Goal: Task Accomplishment & Management: Manage account settings

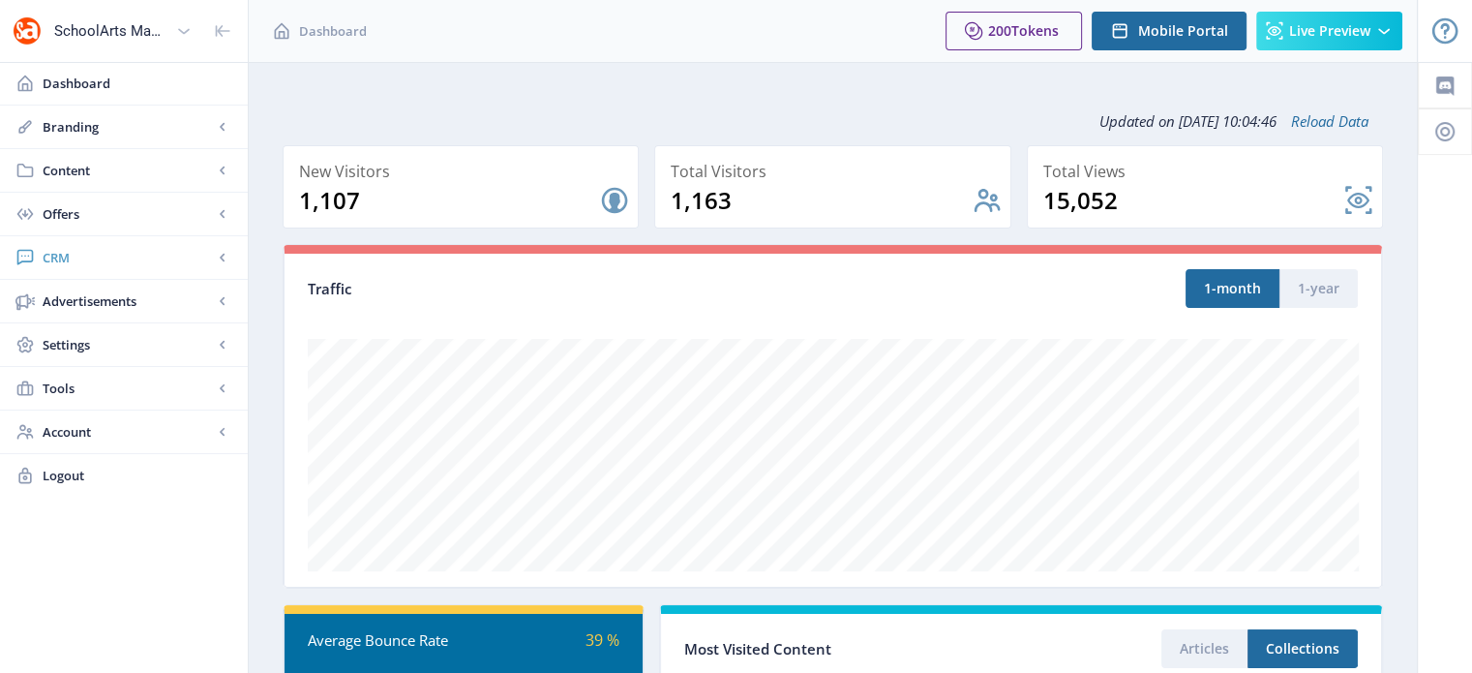
click at [57, 262] on span "CRM" at bounding box center [128, 257] width 170 height 19
click at [110, 307] on span "Readers" at bounding box center [145, 300] width 166 height 19
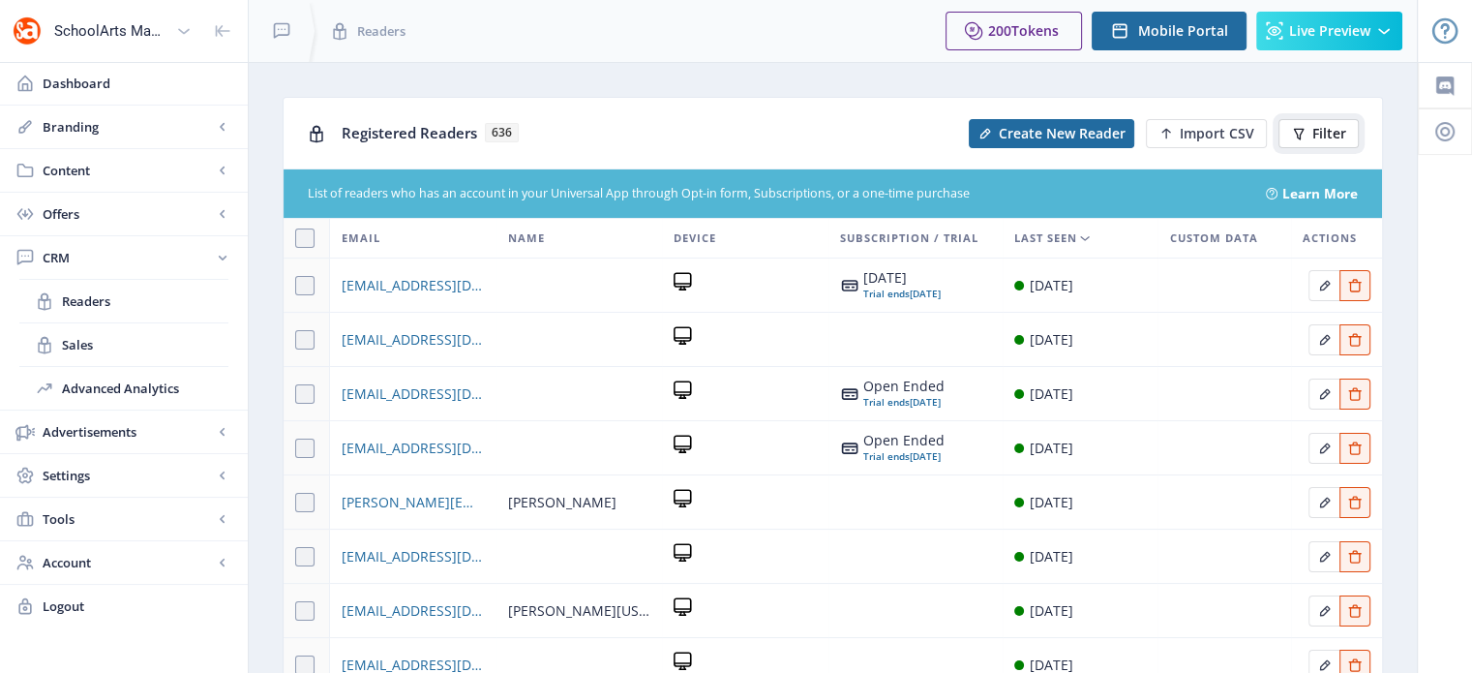
click at [1312, 127] on span "Filter" at bounding box center [1329, 133] width 34 height 15
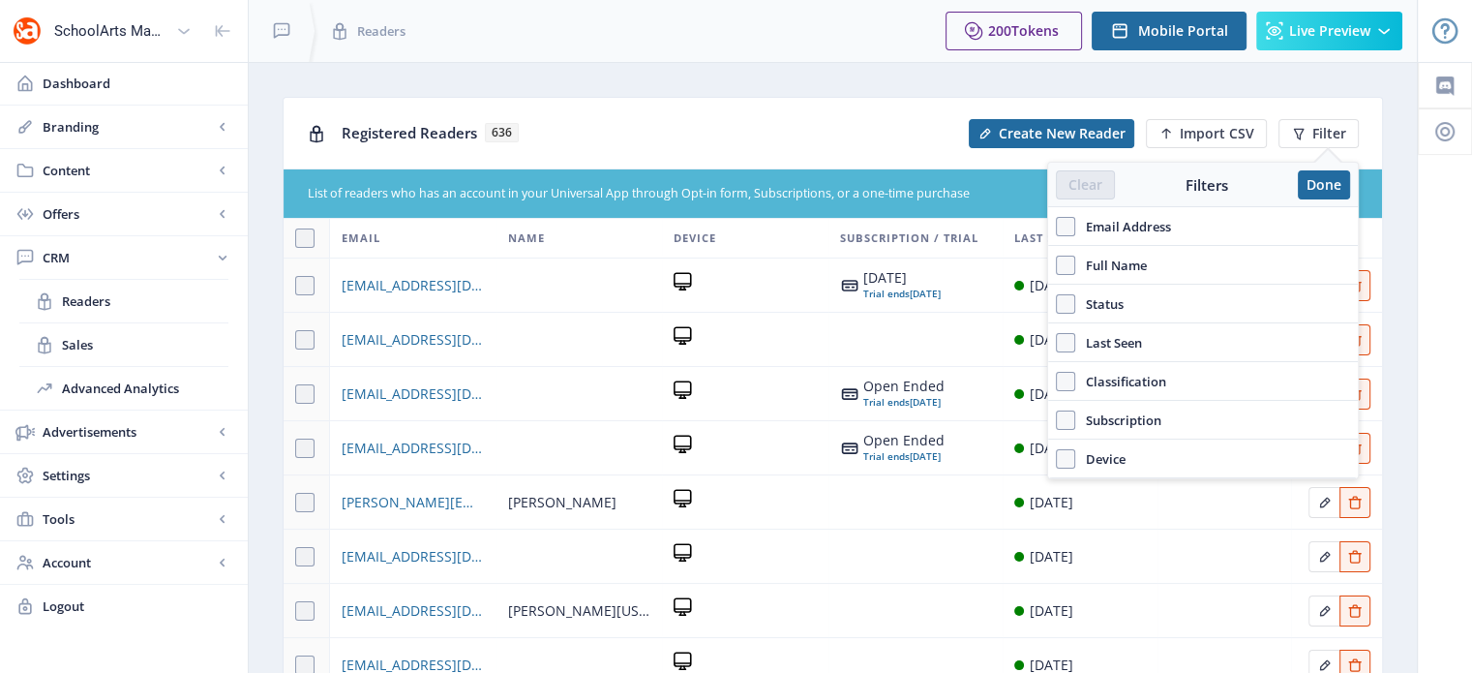
click at [1097, 263] on span "Full Name" at bounding box center [1111, 265] width 72 height 23
click at [1057, 265] on input "Full Name" at bounding box center [1056, 265] width 1 height 1
checkbox input "true"
click at [1089, 323] on div at bounding box center [1203, 308] width 310 height 46
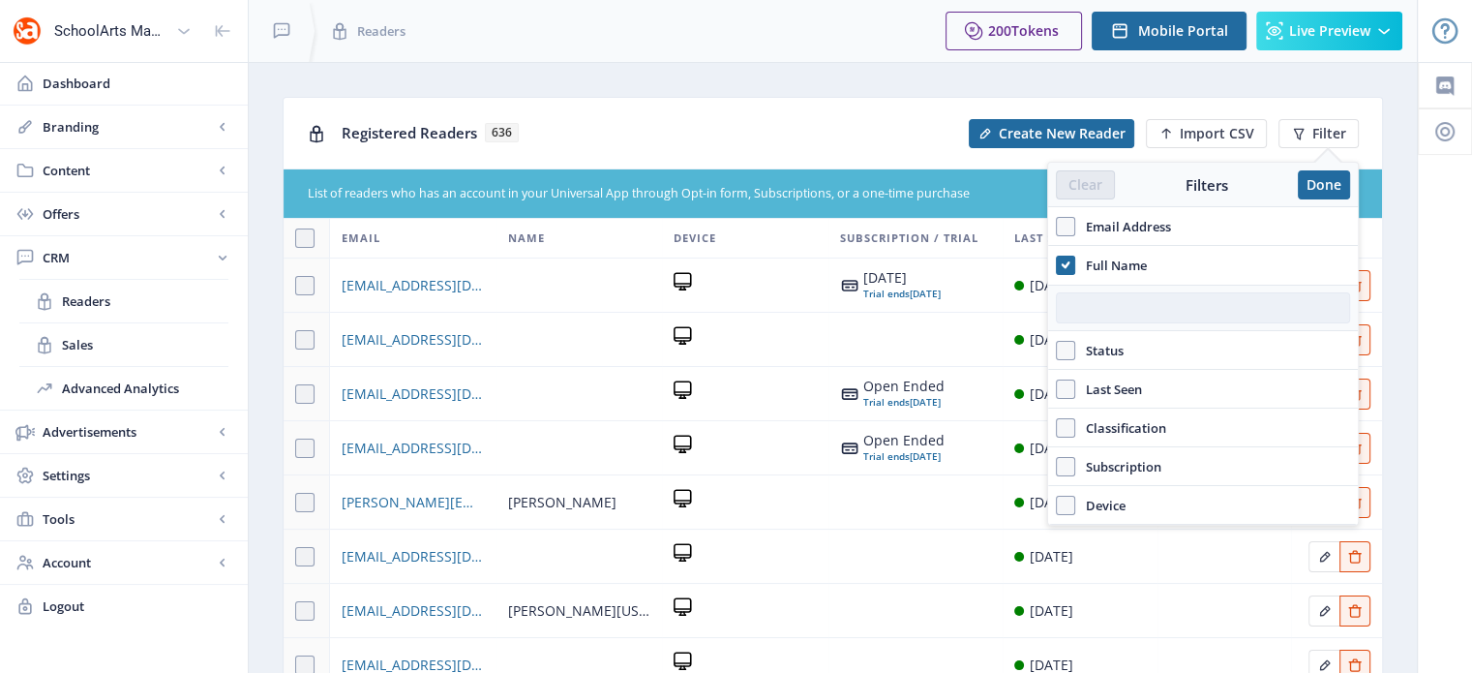
click at [1088, 309] on input "text" at bounding box center [1203, 307] width 294 height 31
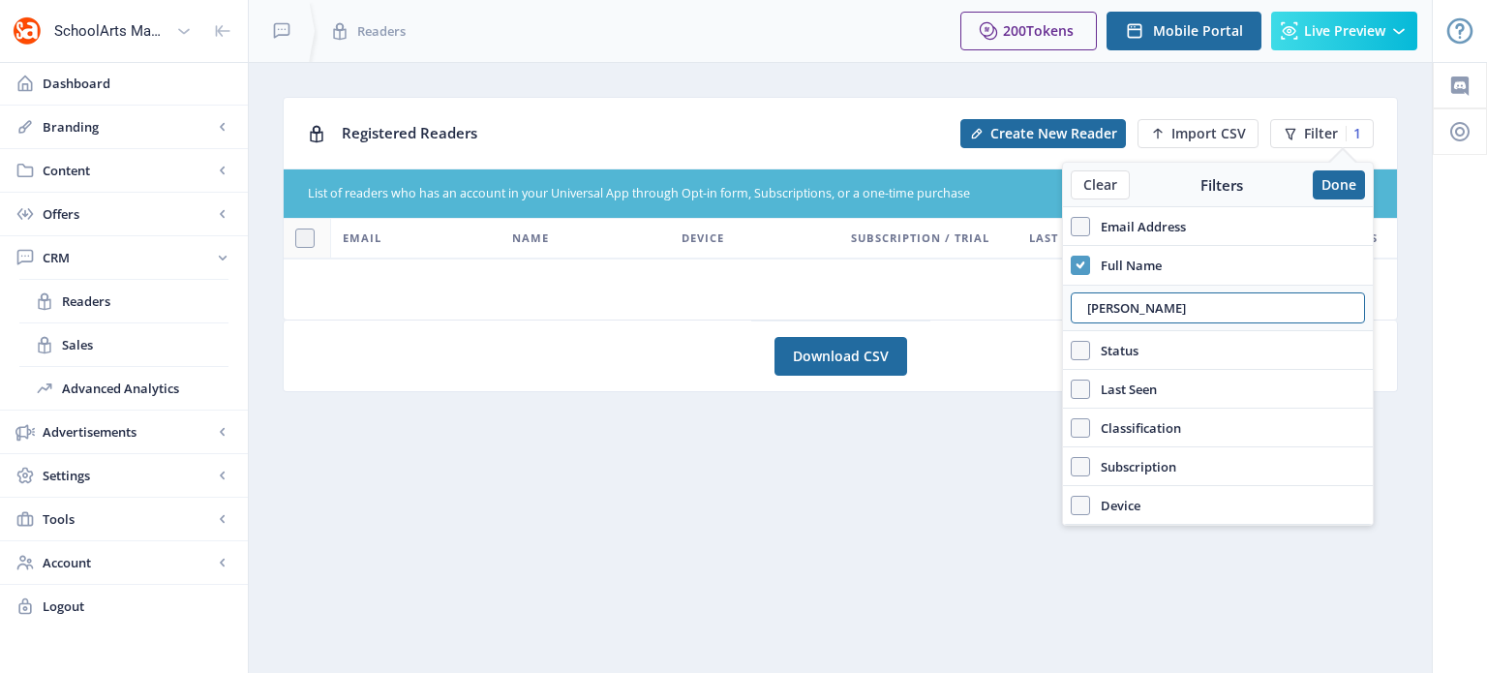
type input "[PERSON_NAME]"
click at [1074, 263] on span at bounding box center [1079, 265] width 19 height 19
click at [1071, 265] on input "Full Name" at bounding box center [1070, 265] width 1 height 1
checkbox input "false"
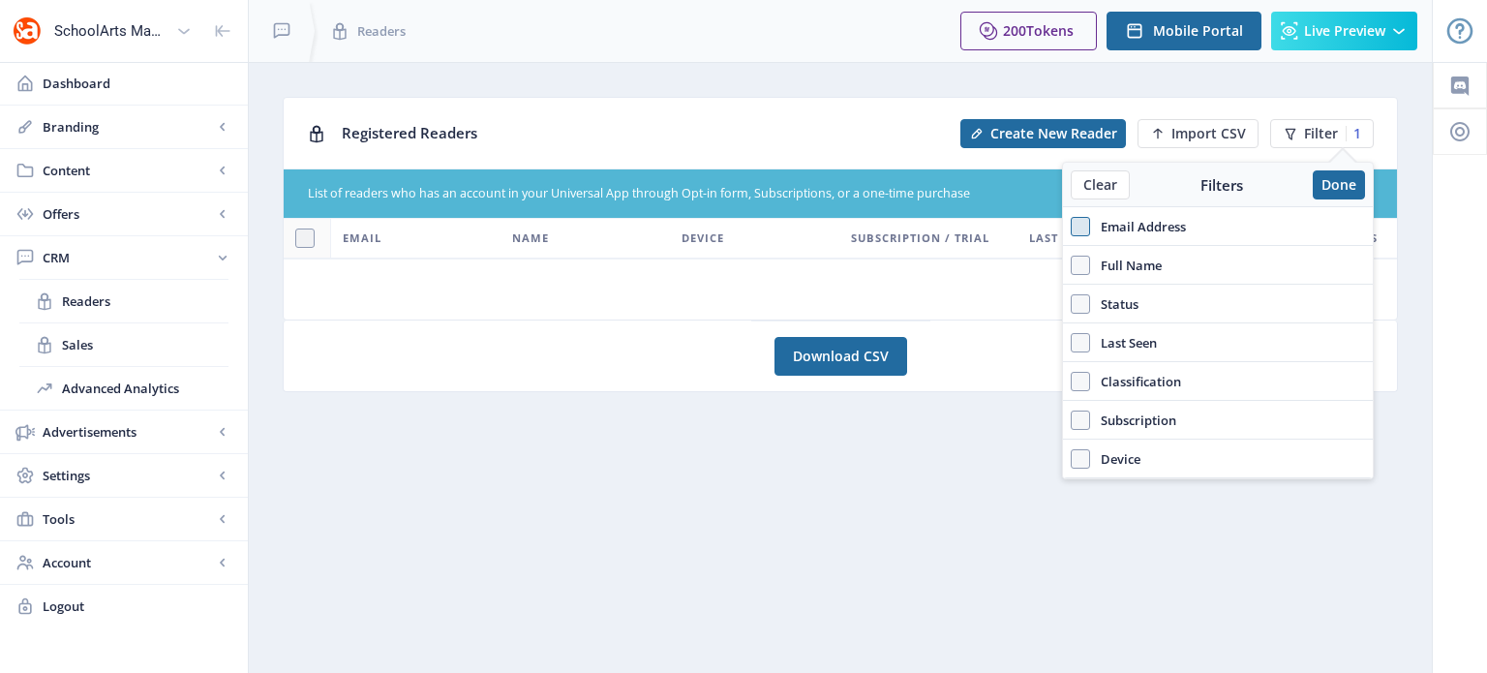
click at [1087, 224] on label "Email Address" at bounding box center [1217, 226] width 294 height 23
click at [1071, 226] on input "Email Address" at bounding box center [1070, 226] width 1 height 1
checkbox input "true"
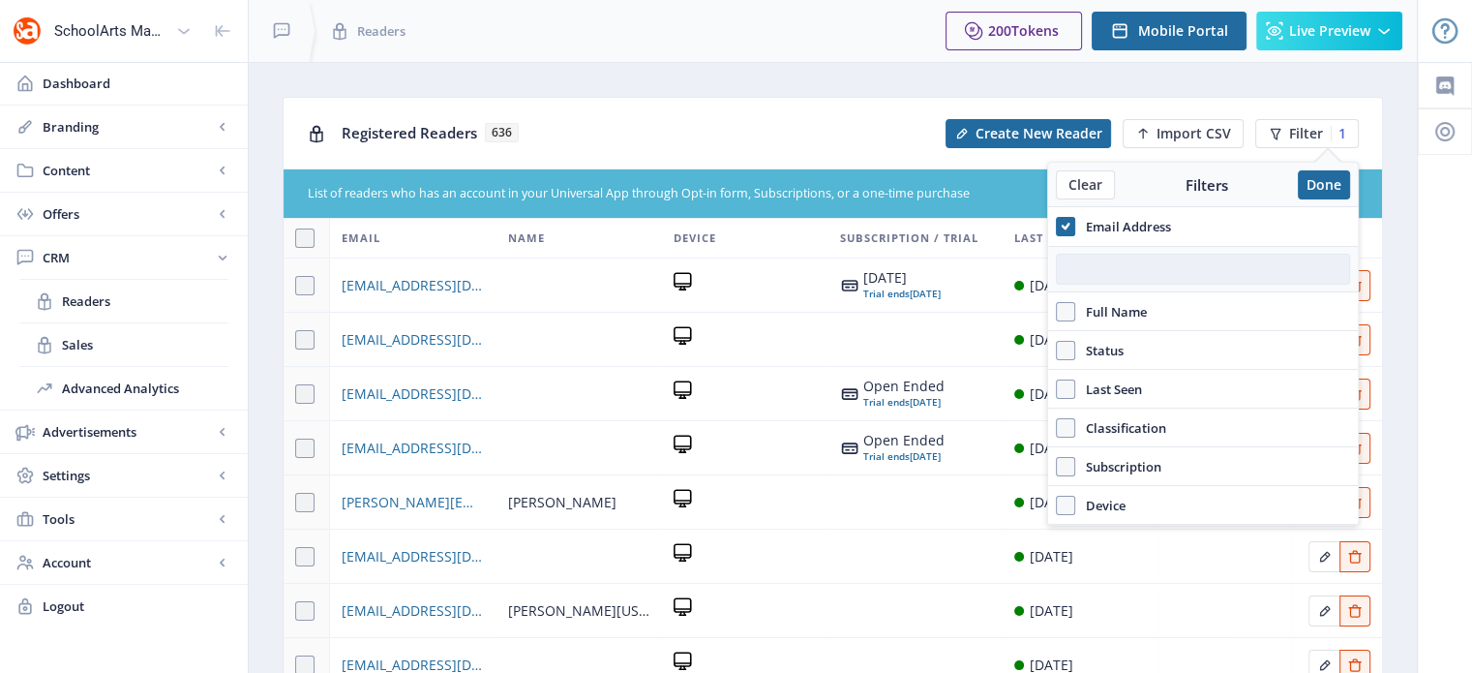
click at [1100, 267] on input "text" at bounding box center [1203, 269] width 294 height 31
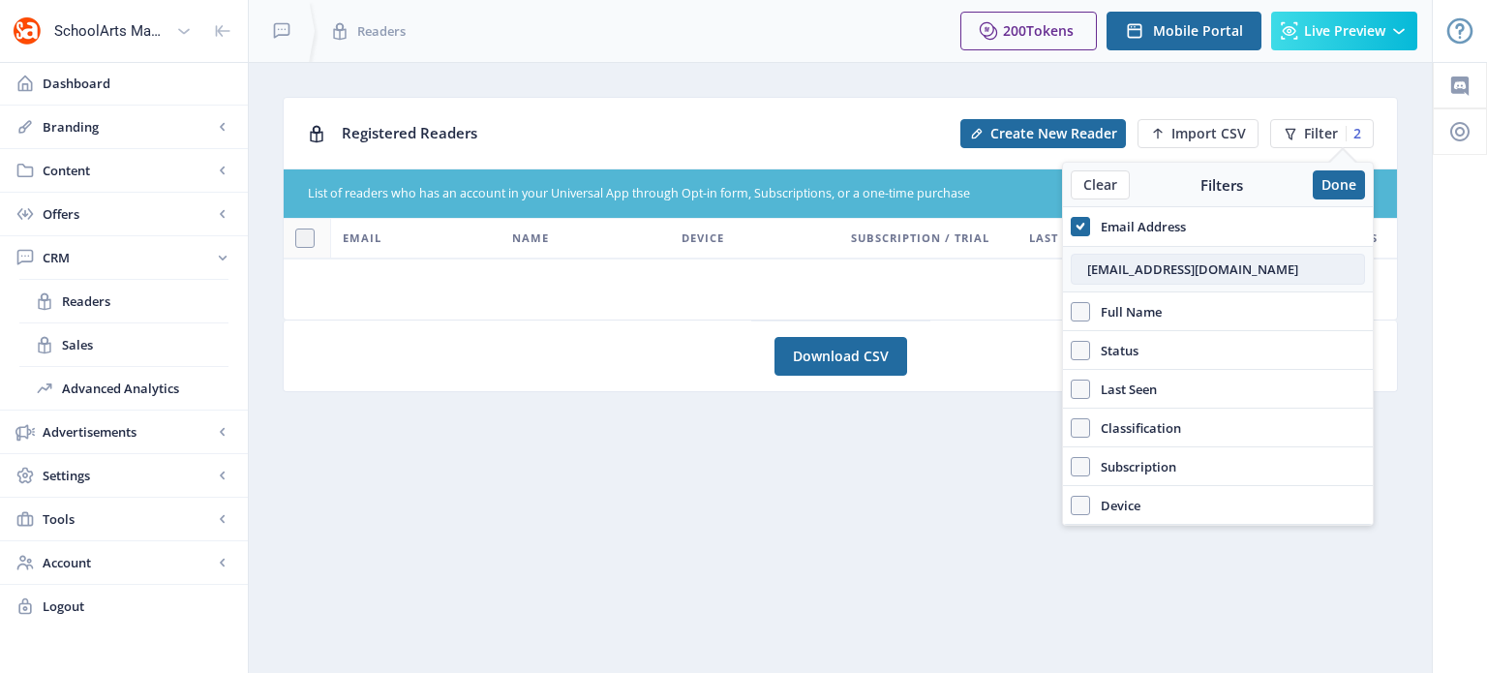
drag, startPoint x: 1217, startPoint y: 269, endPoint x: 1077, endPoint y: 263, distance: 139.5
click at [1077, 263] on input "[EMAIL_ADDRESS][DOMAIN_NAME]" at bounding box center [1217, 269] width 294 height 31
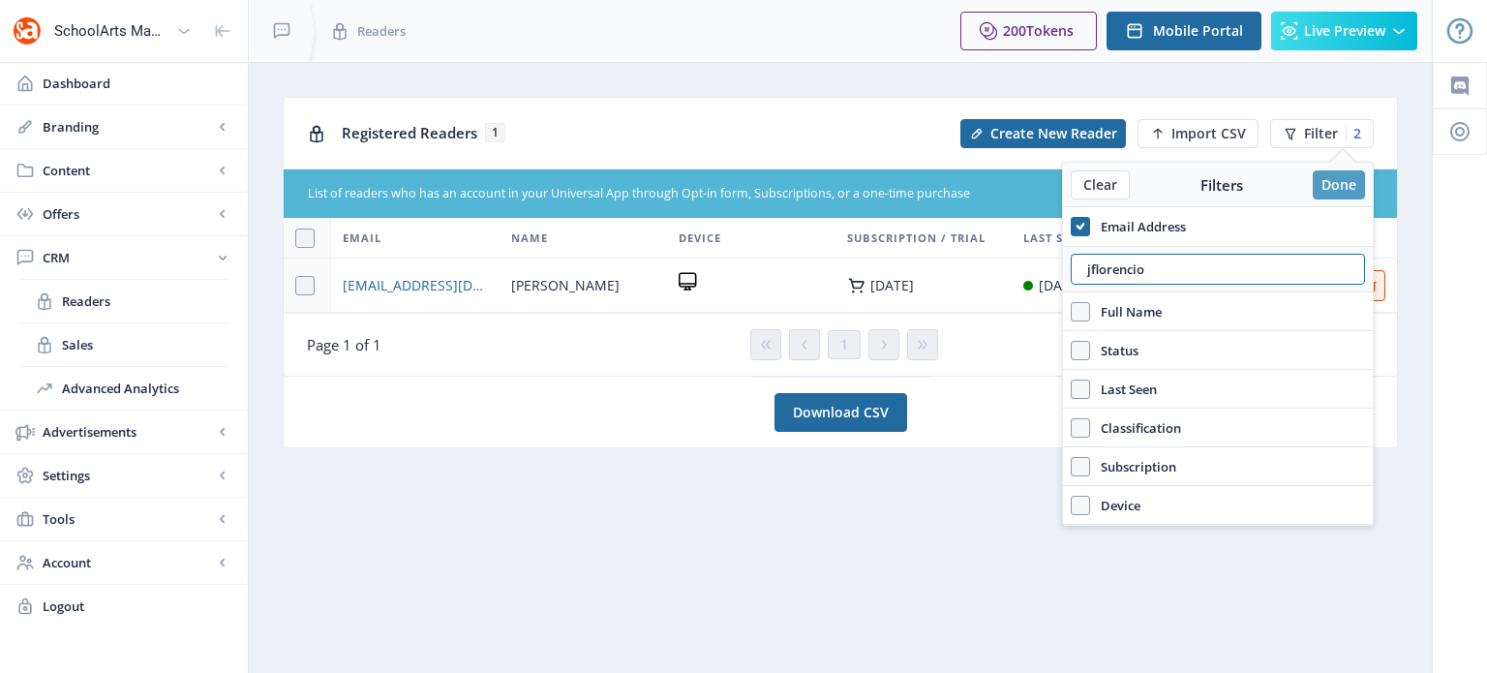
type input "jflorencio"
click at [1342, 188] on button "Done" at bounding box center [1338, 184] width 52 height 29
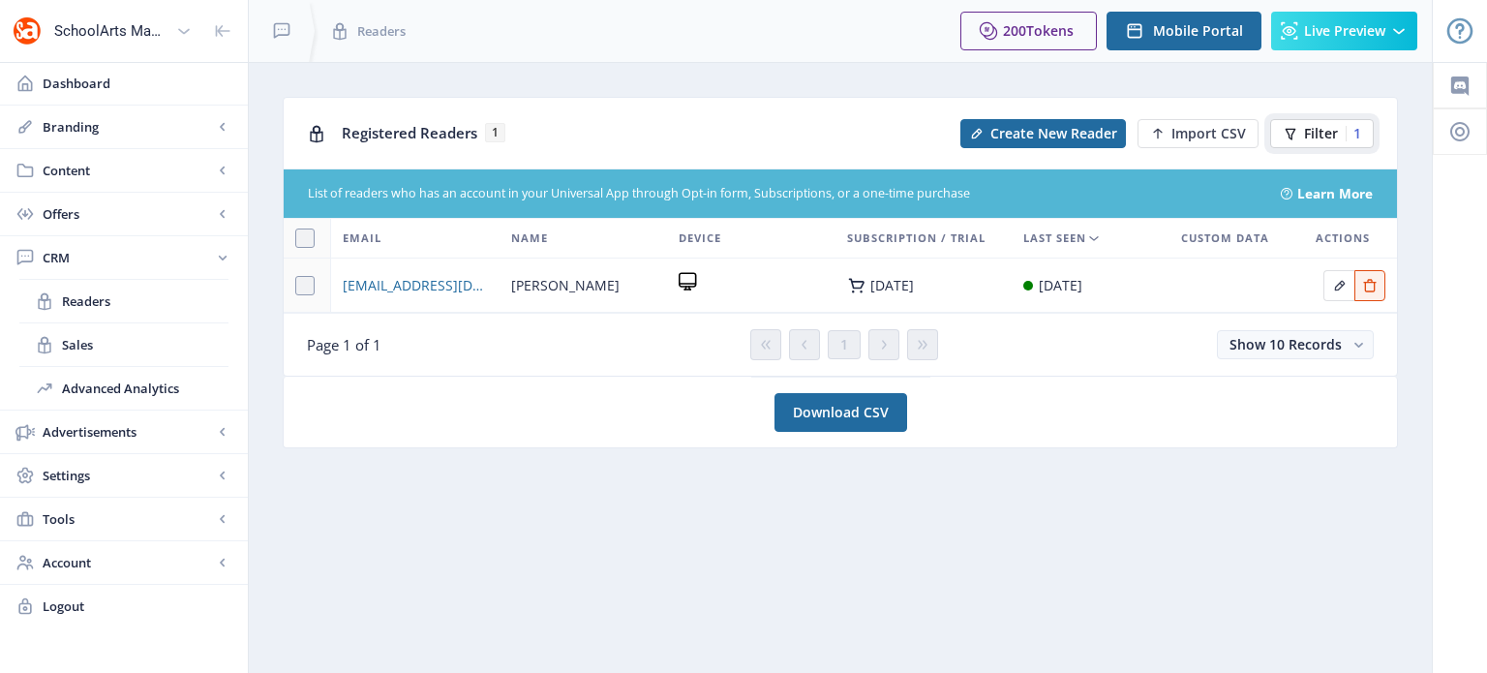
click at [1316, 135] on span "Filter" at bounding box center [1321, 133] width 34 height 15
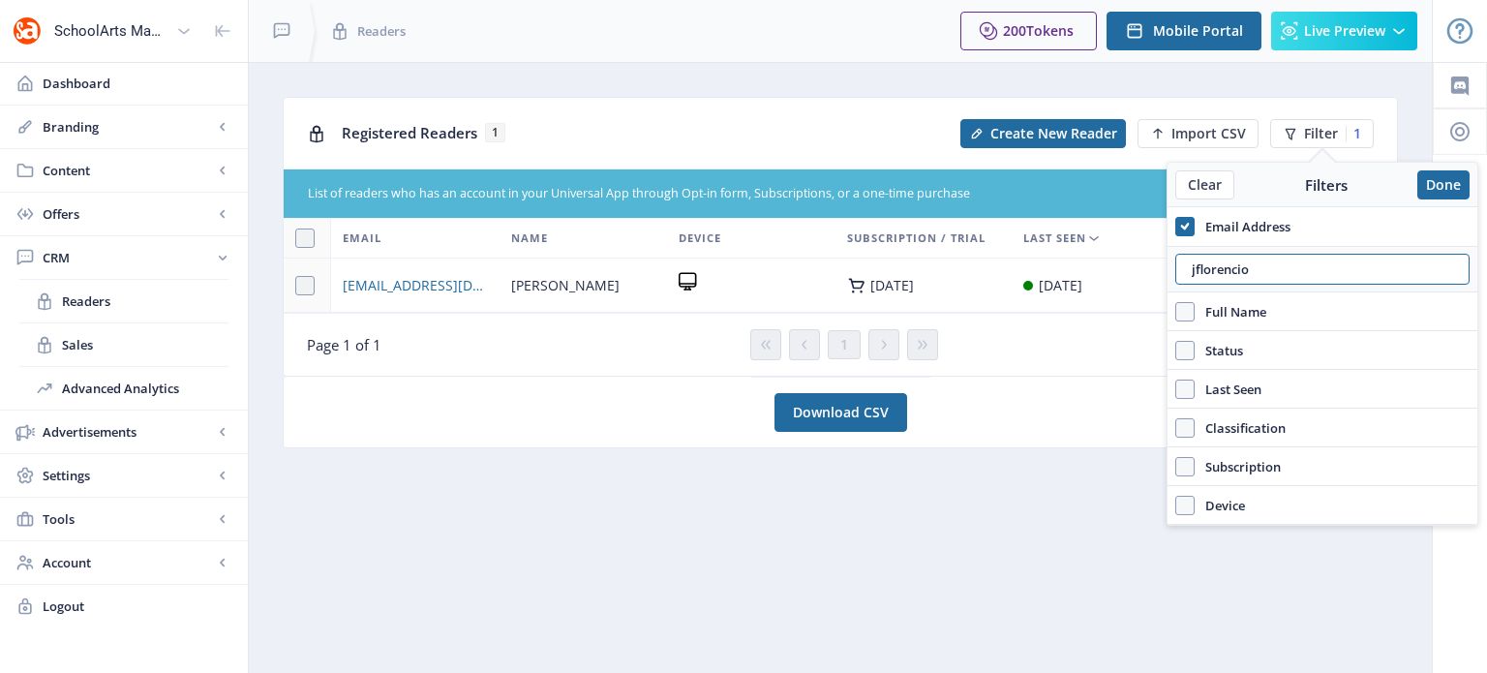
drag, startPoint x: 1276, startPoint y: 266, endPoint x: 1156, endPoint y: 264, distance: 120.0
click at [1156, 264] on nb-layout "SchoolArts Magazine Dashboard Branding App Appearance Brand Brief Pages SEO Web…" at bounding box center [743, 336] width 1487 height 673
type input "[PERSON_NAME].[PERSON_NAME]"
click at [413, 278] on span "[PERSON_NAME][EMAIL_ADDRESS][PERSON_NAME][DOMAIN_NAME]" at bounding box center [415, 285] width 145 height 23
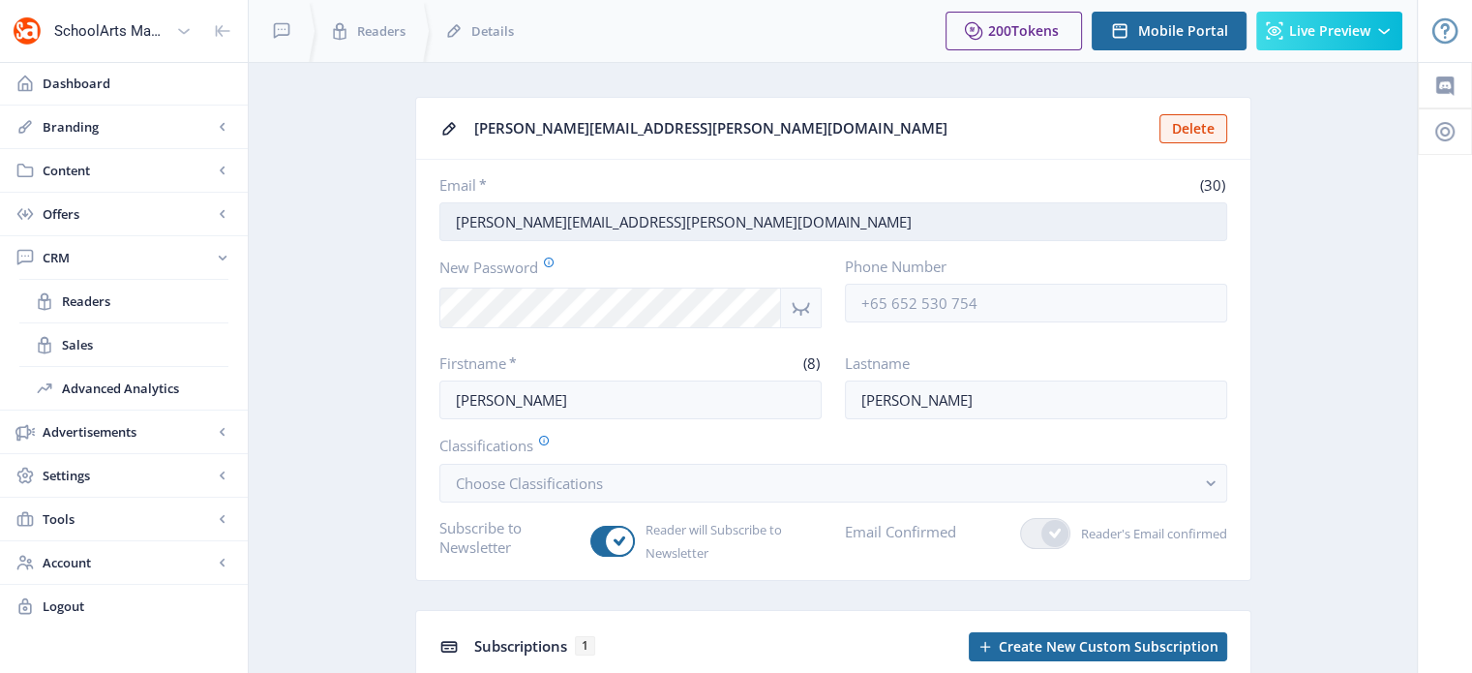
drag, startPoint x: 740, startPoint y: 232, endPoint x: 449, endPoint y: 233, distance: 291.3
click at [449, 233] on input "[PERSON_NAME][EMAIL_ADDRESS][PERSON_NAME][DOMAIN_NAME]" at bounding box center [833, 221] width 788 height 39
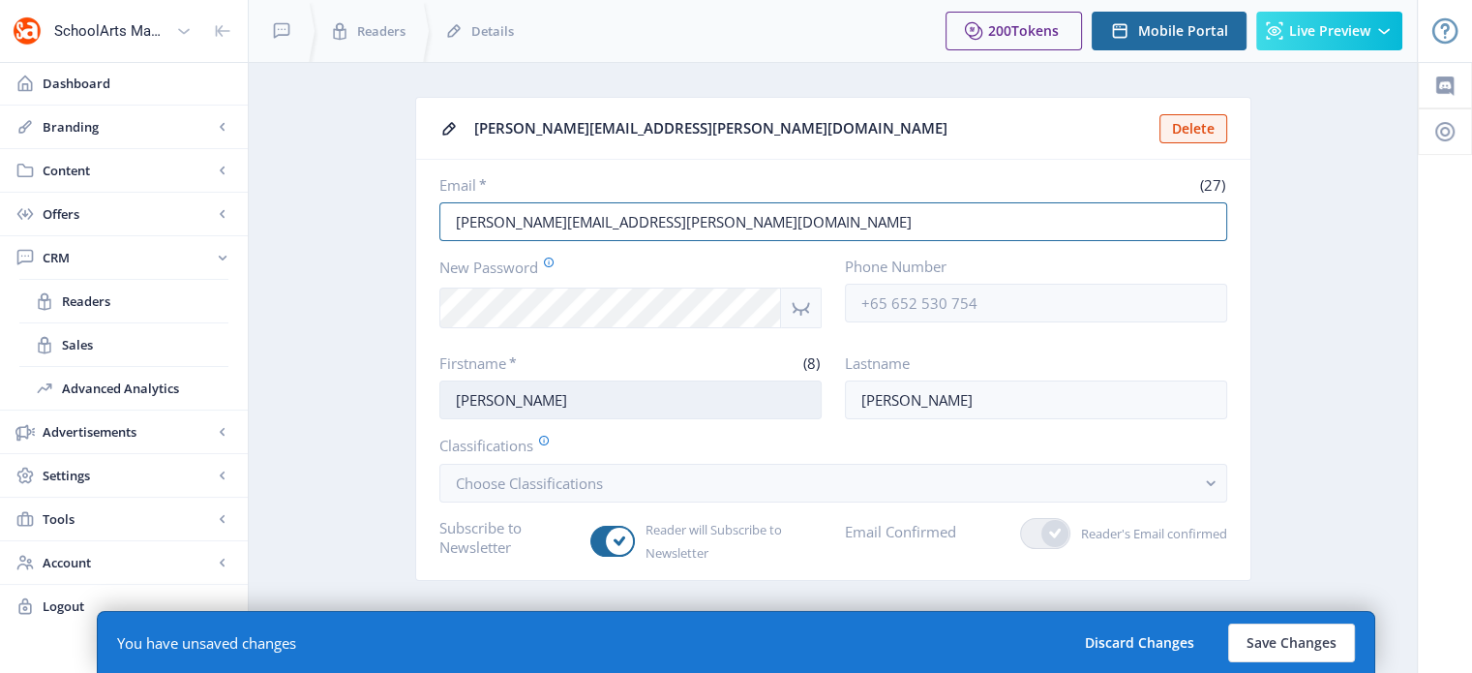
type input "[PERSON_NAME][EMAIL_ADDRESS][PERSON_NAME][DOMAIN_NAME]"
drag, startPoint x: 548, startPoint y: 400, endPoint x: 420, endPoint y: 399, distance: 127.8
click at [420, 399] on nb-card-body "Email * (27) [PERSON_NAME][EMAIL_ADDRESS][PERSON_NAME][DOMAIN_NAME] New Passwor…" at bounding box center [833, 370] width 834 height 420
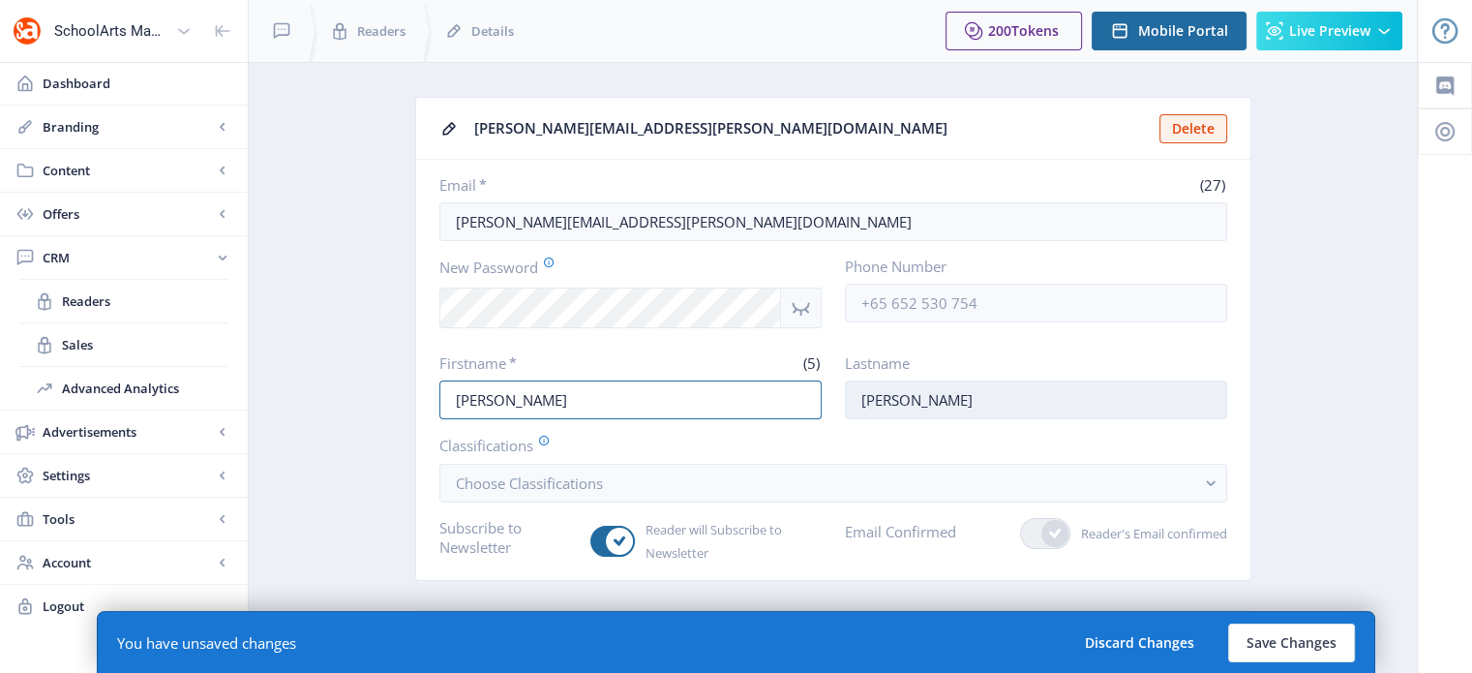
type input "[PERSON_NAME]"
drag, startPoint x: 932, startPoint y: 402, endPoint x: 835, endPoint y: 400, distance: 96.8
click at [835, 400] on div "Firstname * (5) [PERSON_NAME] Lastname [PERSON_NAME]" at bounding box center [833, 386] width 788 height 66
type input "[PERSON_NAME]"
click at [1470, 283] on div at bounding box center [1445, 485] width 54 height 846
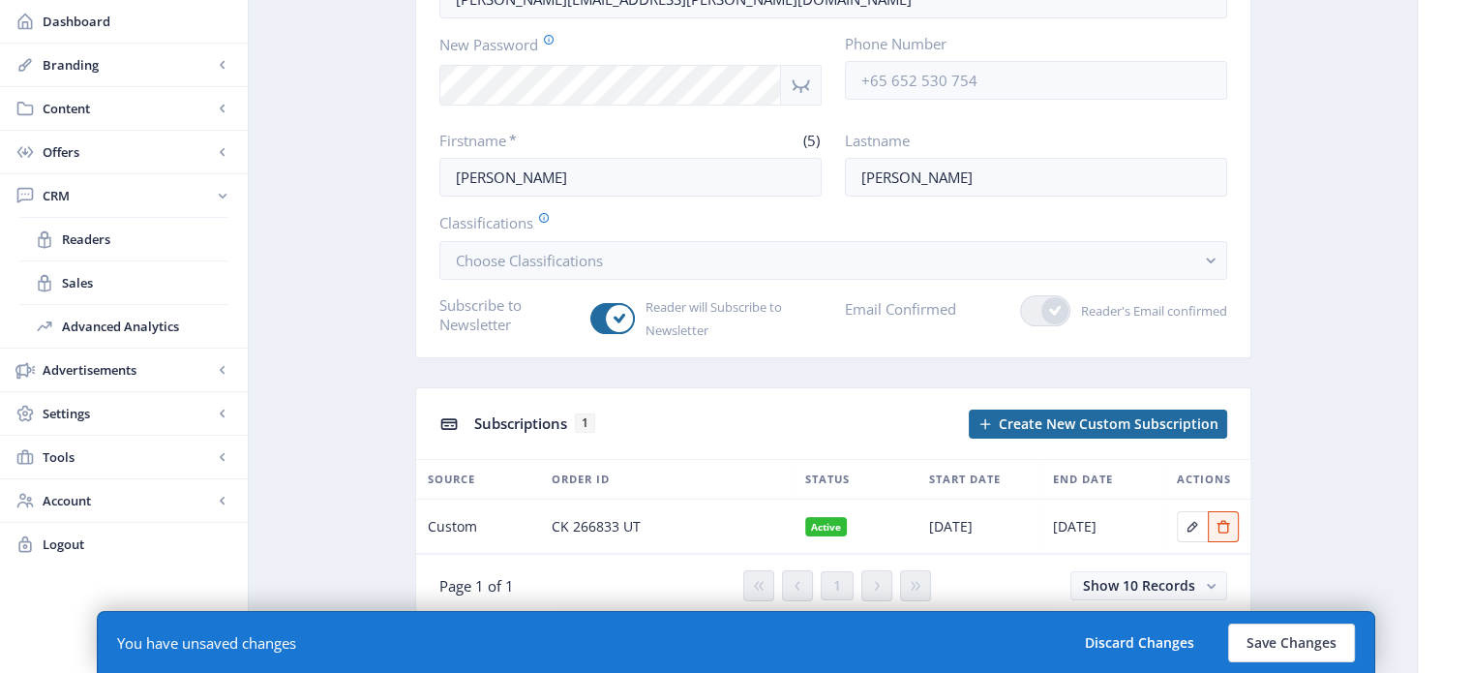
scroll to position [232, 0]
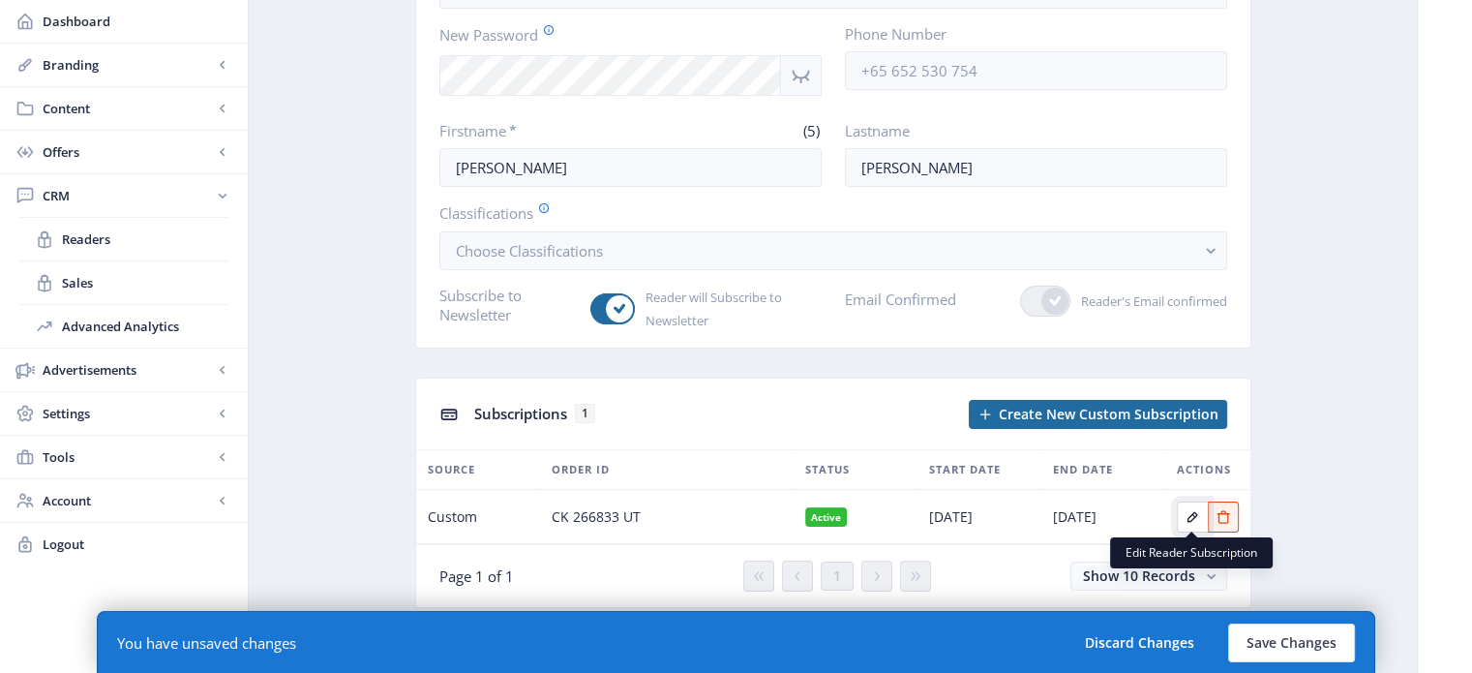
click at [1191, 514] on icon "Edit page" at bounding box center [1192, 516] width 15 height 15
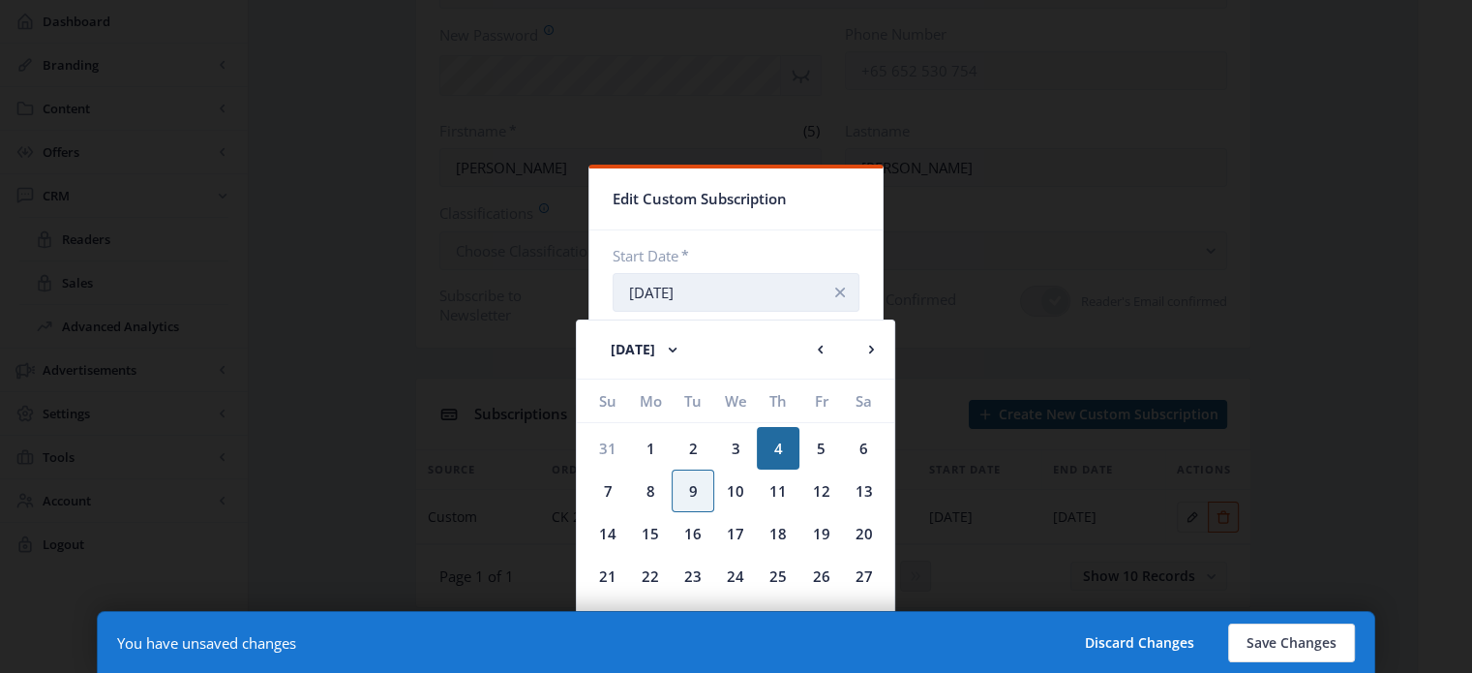
click at [761, 289] on input "[DATE]" at bounding box center [736, 292] width 247 height 39
click at [786, 492] on div "11" at bounding box center [778, 490] width 43 height 43
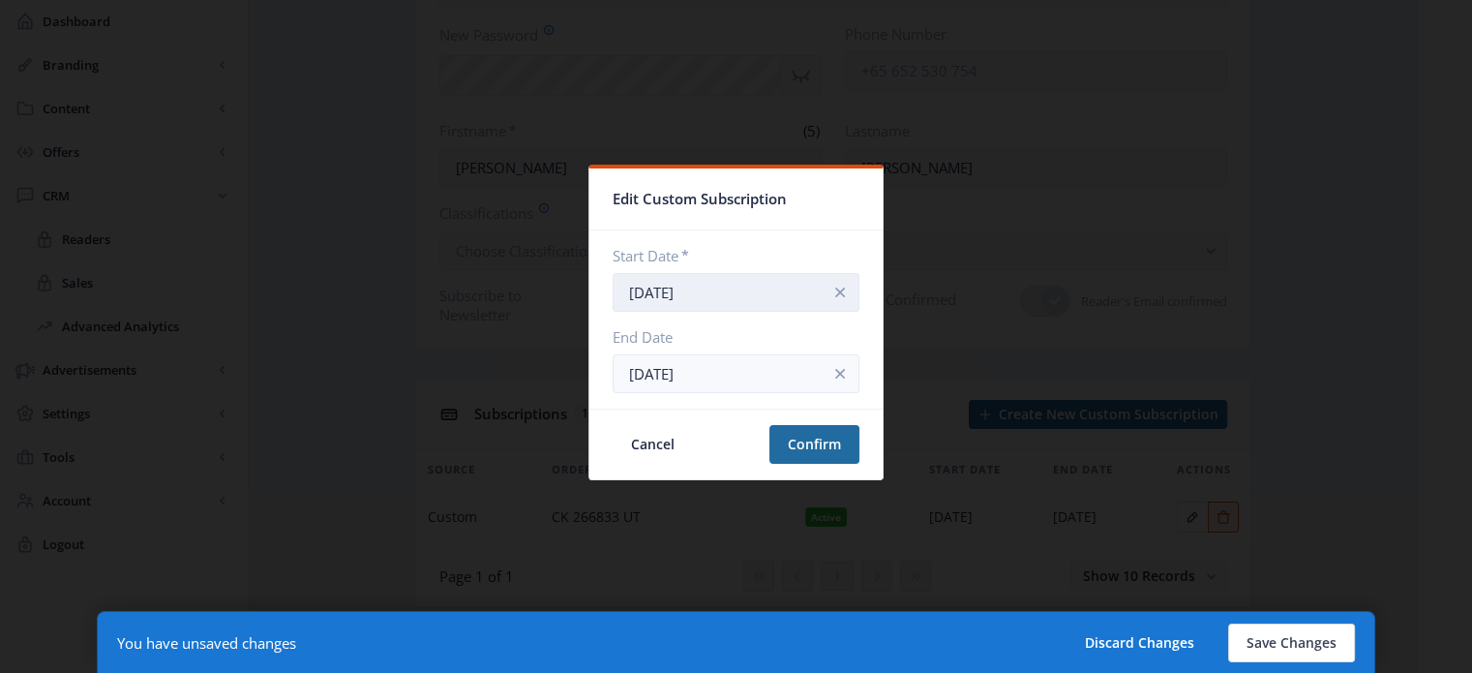
click at [748, 287] on input "[DATE]" at bounding box center [736, 292] width 247 height 39
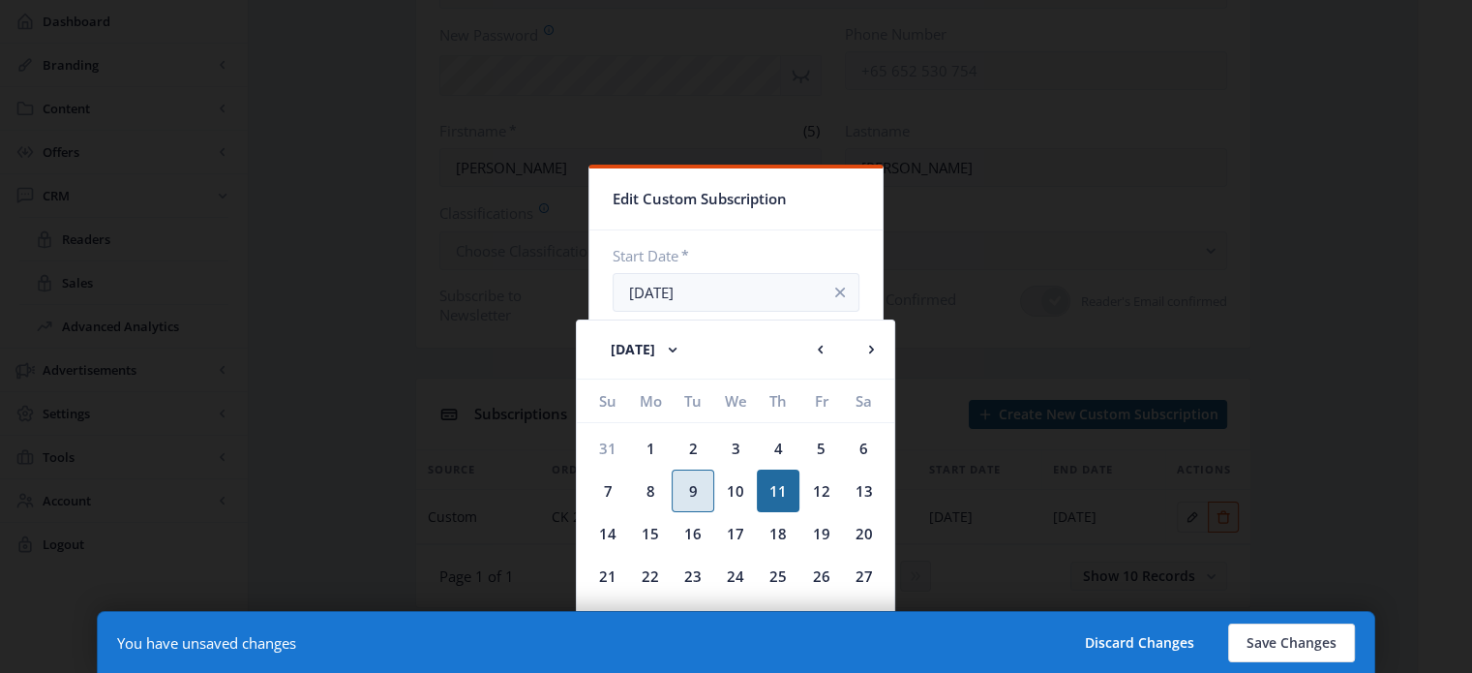
click at [690, 487] on div "9" at bounding box center [693, 490] width 43 height 43
type input "[DATE]"
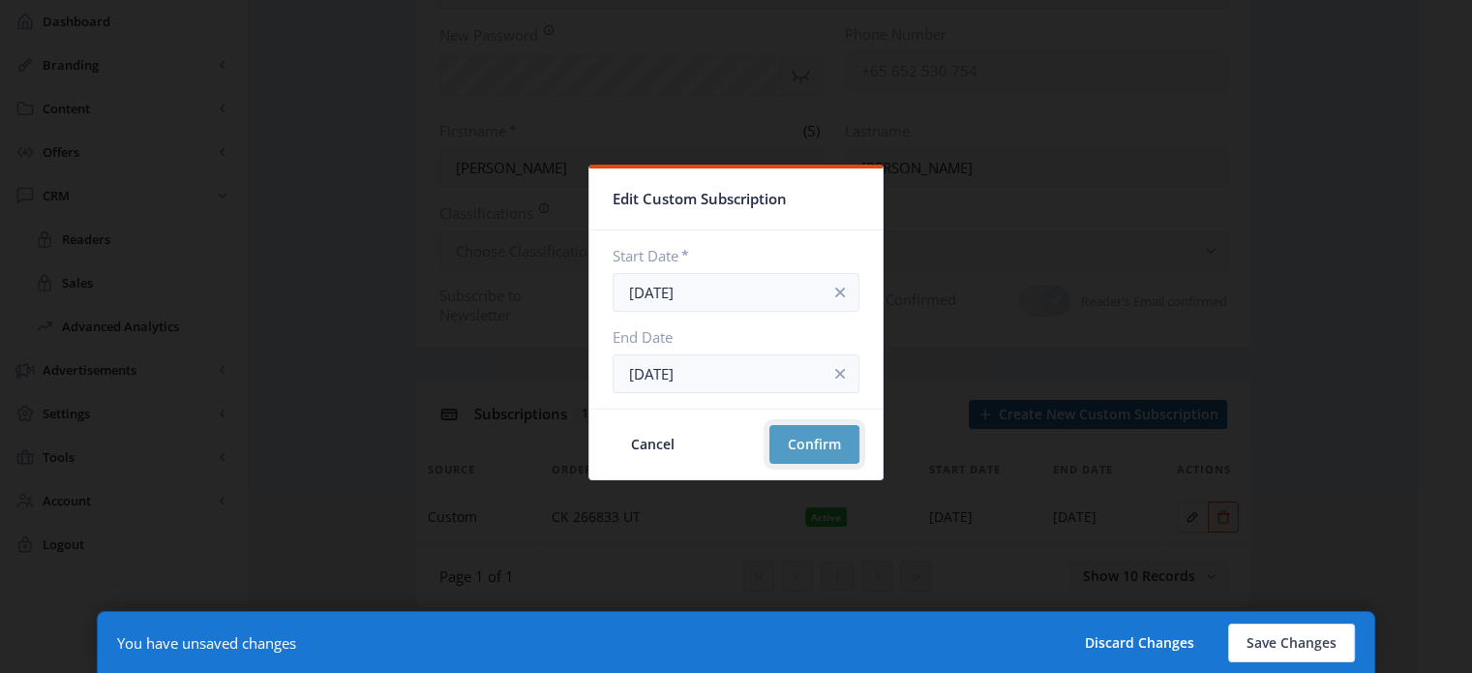
click at [809, 448] on button "Confirm" at bounding box center [814, 444] width 90 height 39
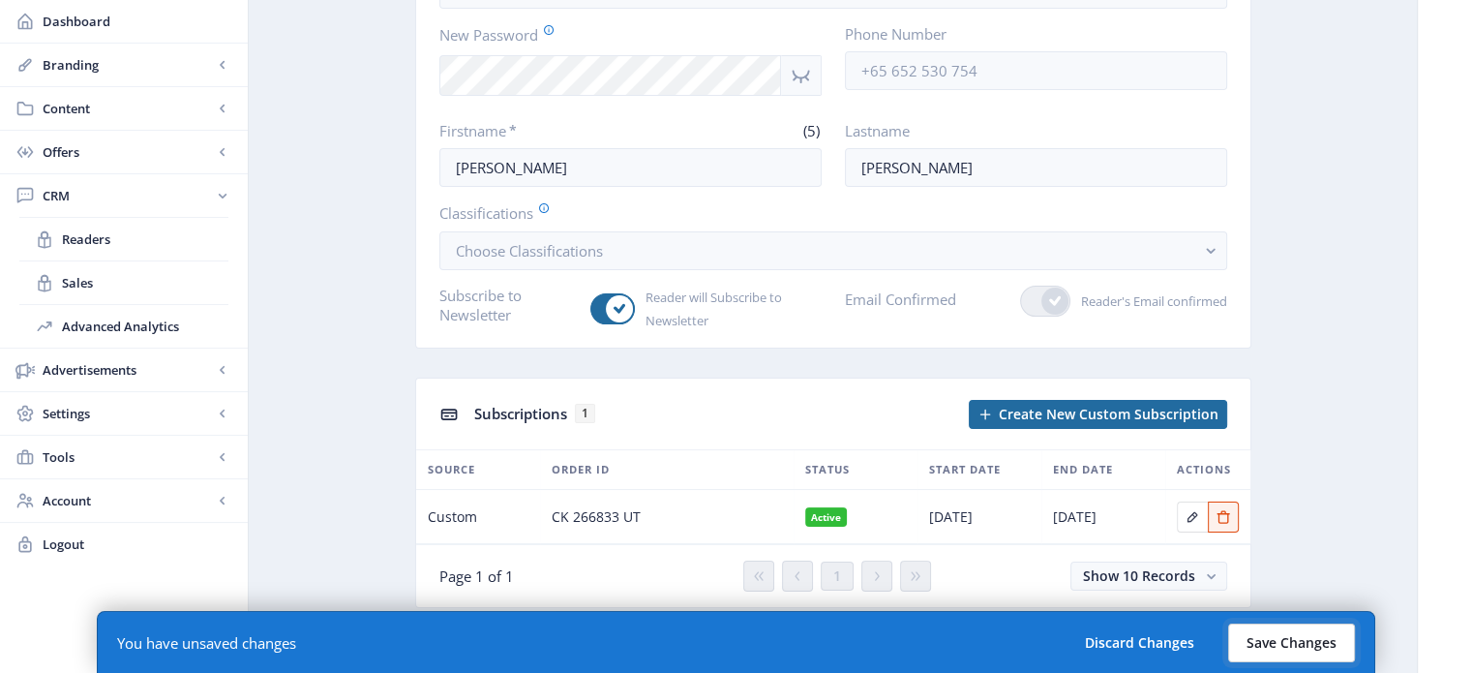
click at [1268, 639] on button "Save Changes" at bounding box center [1291, 642] width 127 height 39
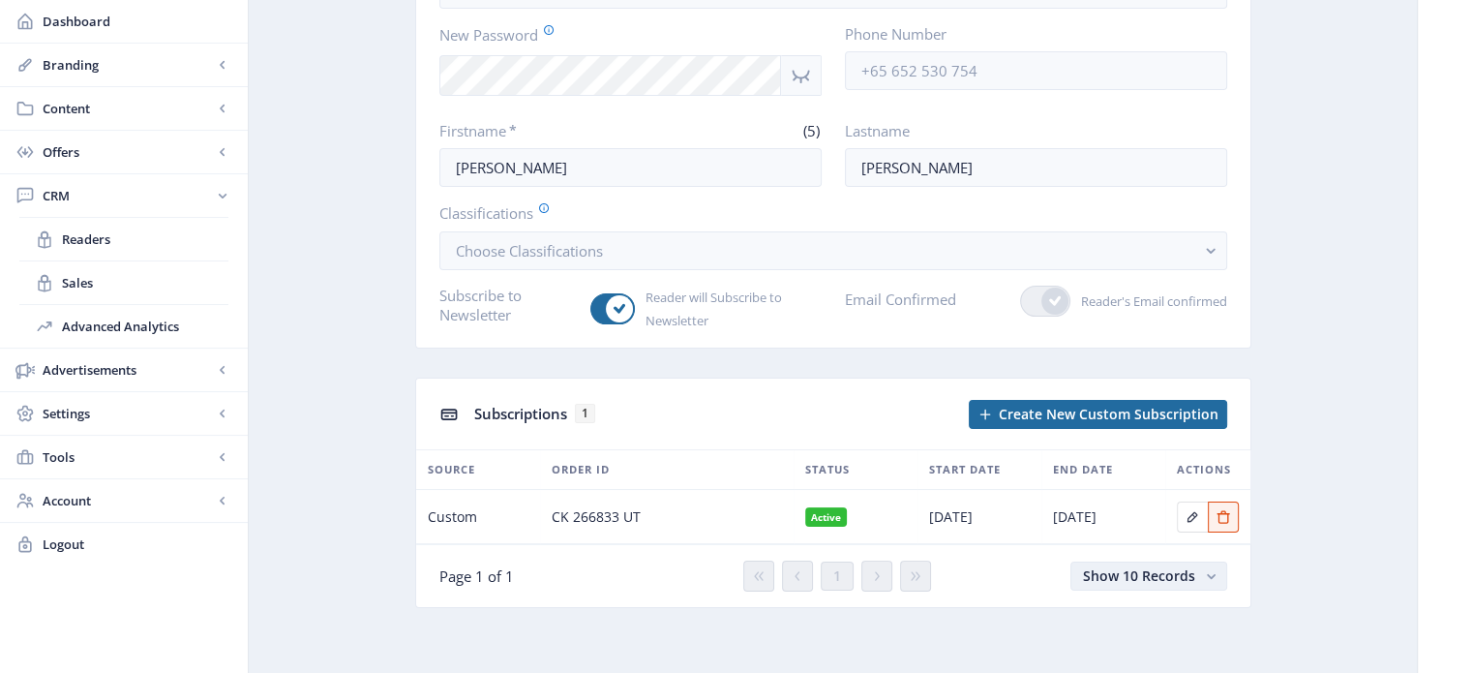
click at [1146, 570] on span "Show 10 Records" at bounding box center [1139, 575] width 112 height 18
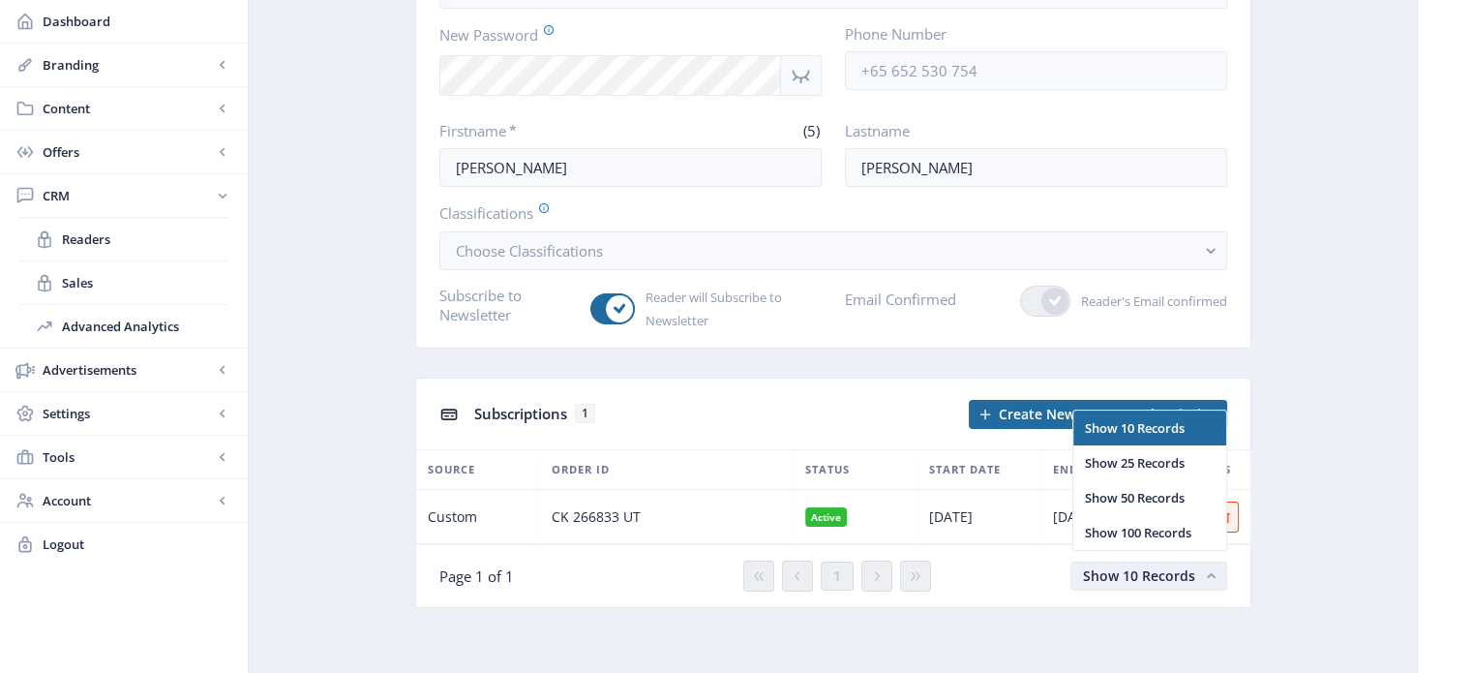
scroll to position [0, 0]
click at [1152, 420] on nb-option "Show 10 Records" at bounding box center [1149, 427] width 153 height 35
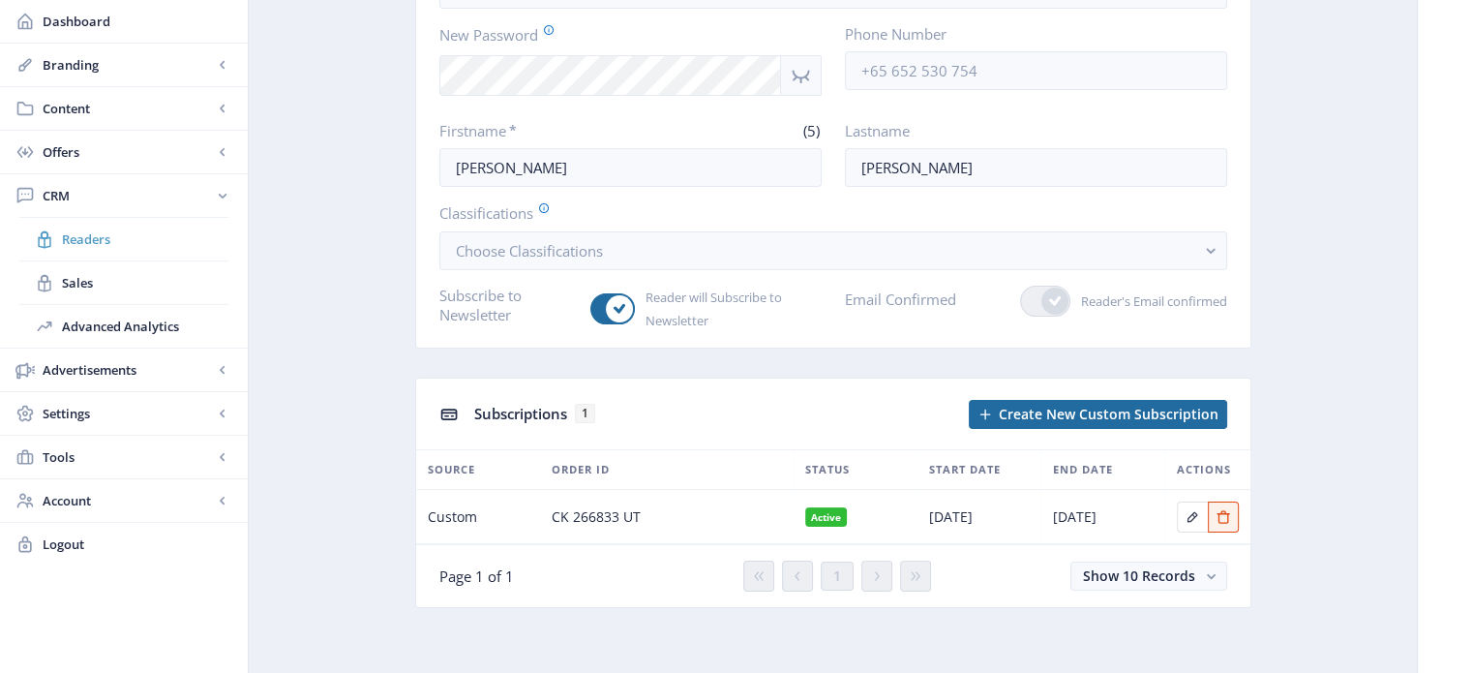
click at [77, 230] on span "Readers" at bounding box center [145, 238] width 166 height 19
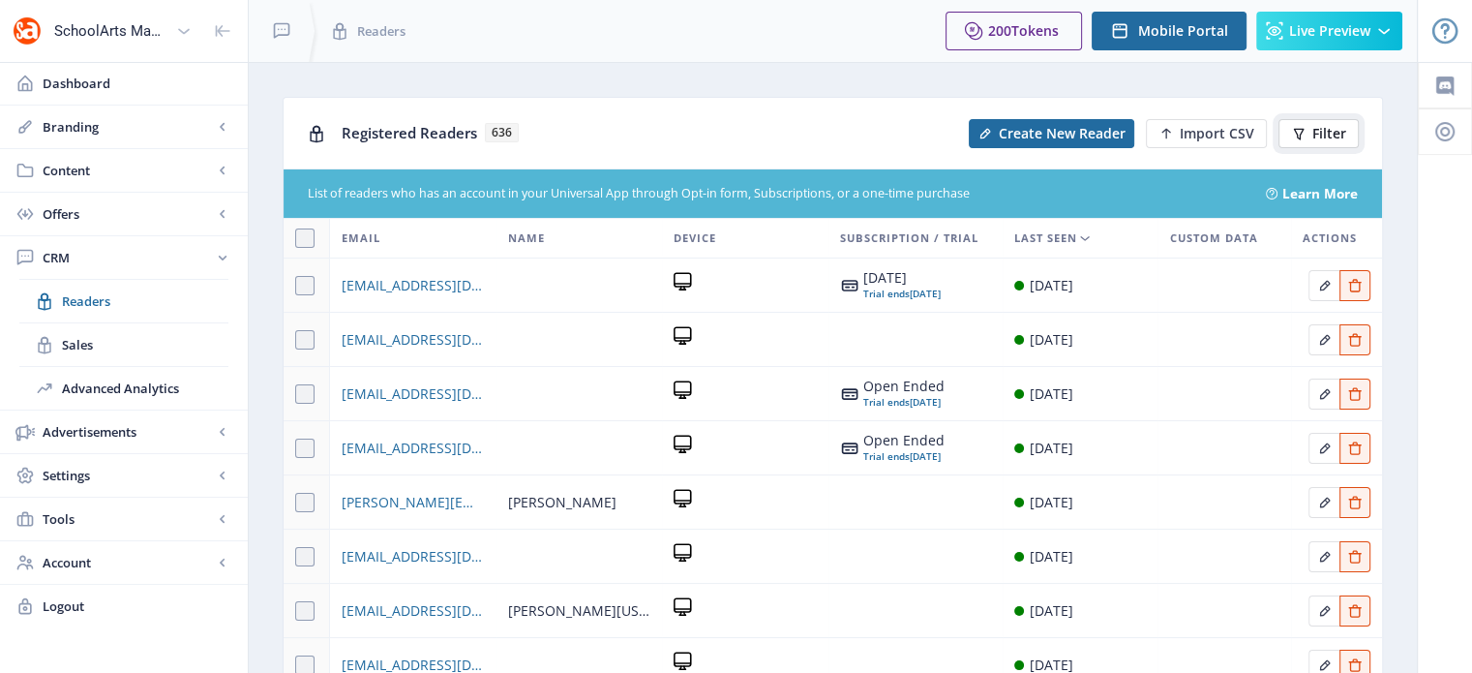
click at [1316, 133] on span "Filter" at bounding box center [1329, 133] width 34 height 15
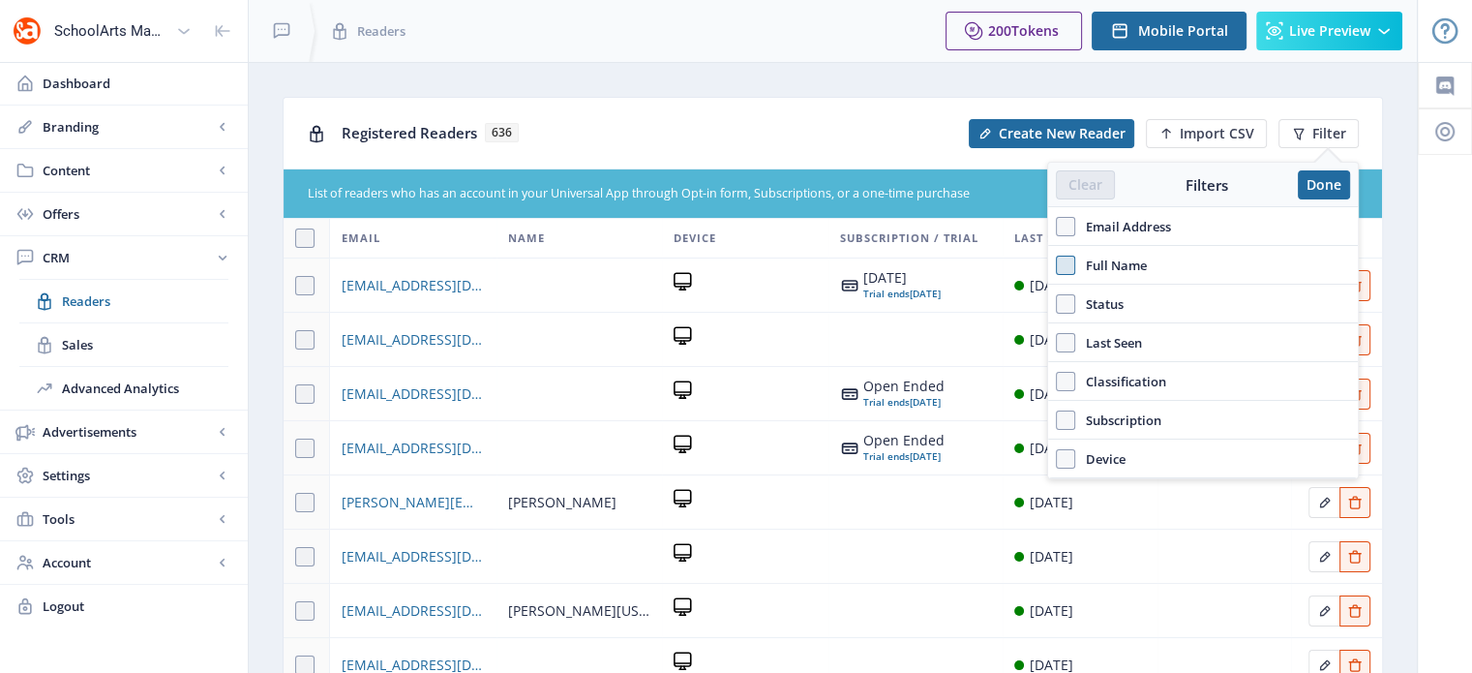
click at [1069, 262] on span at bounding box center [1065, 265] width 19 height 19
click at [1057, 265] on input "Full Name" at bounding box center [1056, 265] width 1 height 1
checkbox input "true"
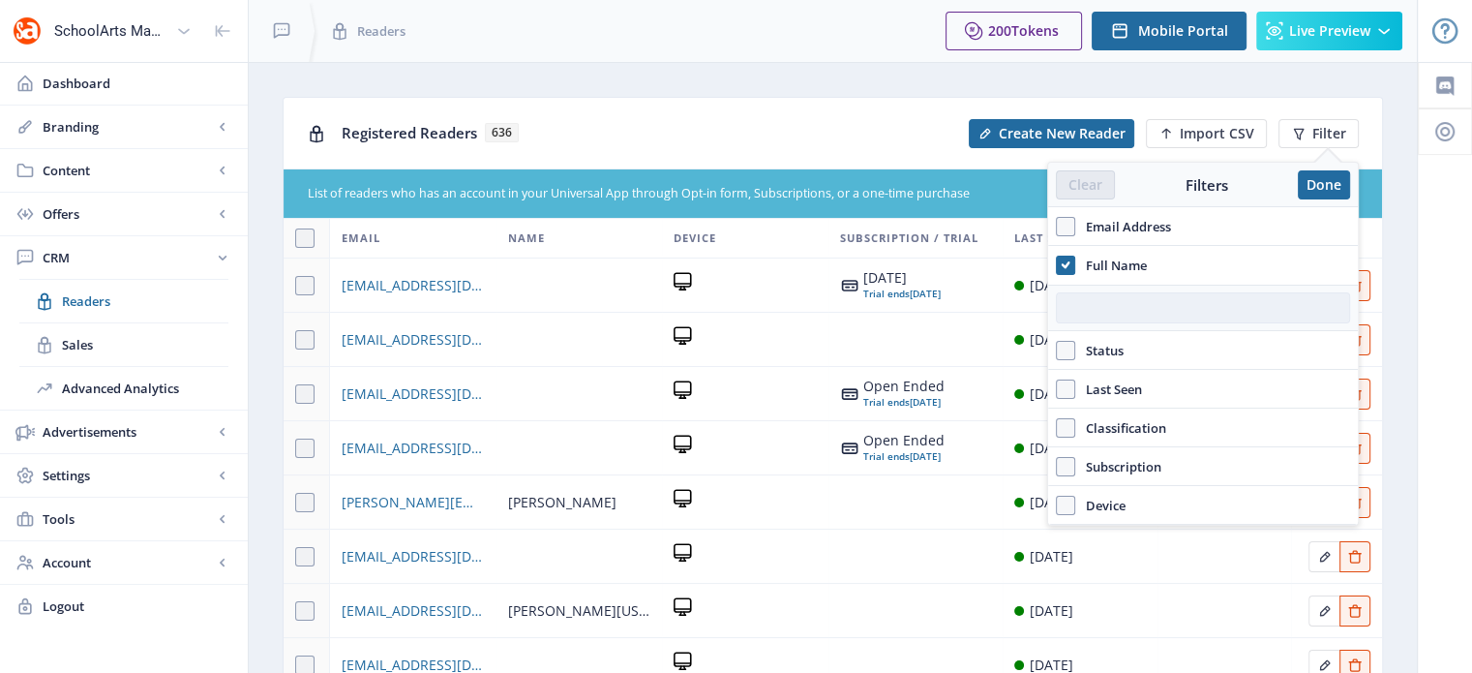
click at [1103, 316] on input "text" at bounding box center [1203, 307] width 294 height 31
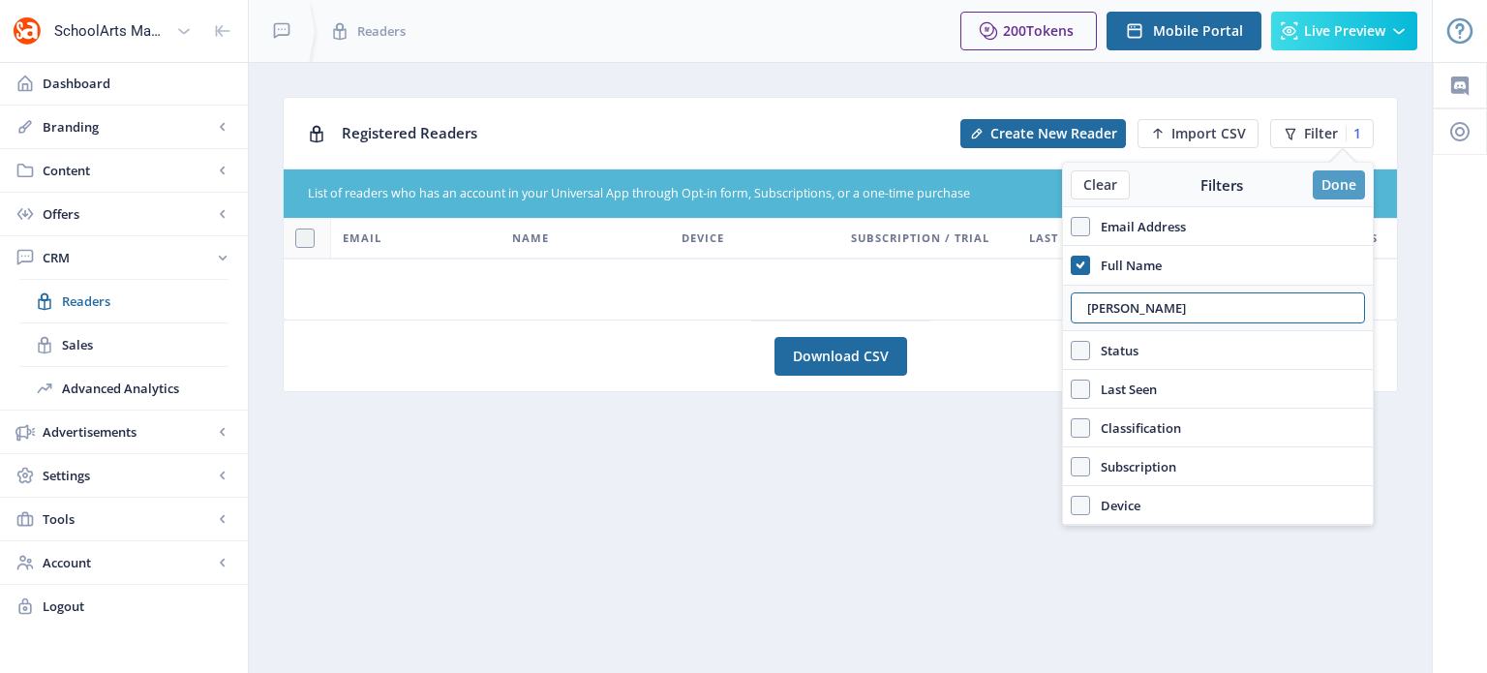
type input "[PERSON_NAME]"
click at [1335, 188] on button "Done" at bounding box center [1338, 184] width 52 height 29
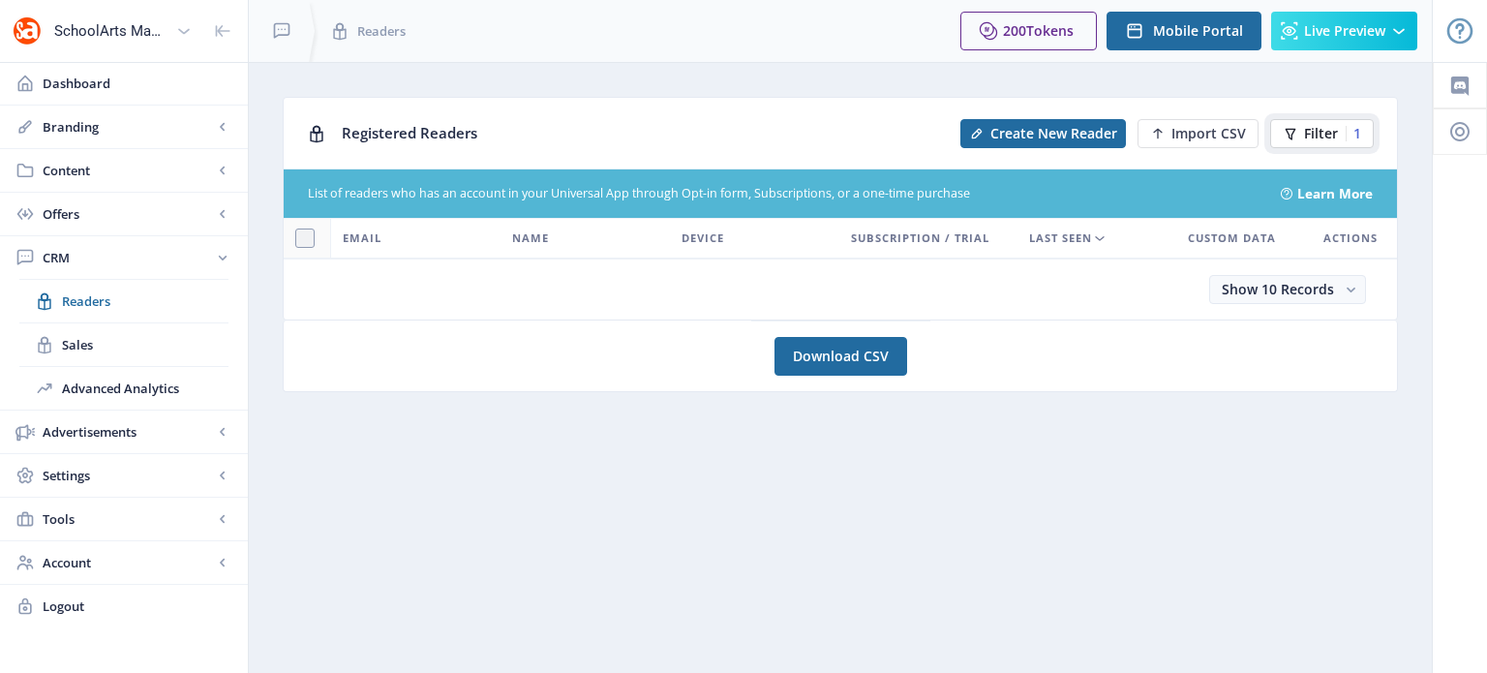
click at [1333, 132] on span "Filter" at bounding box center [1321, 133] width 34 height 15
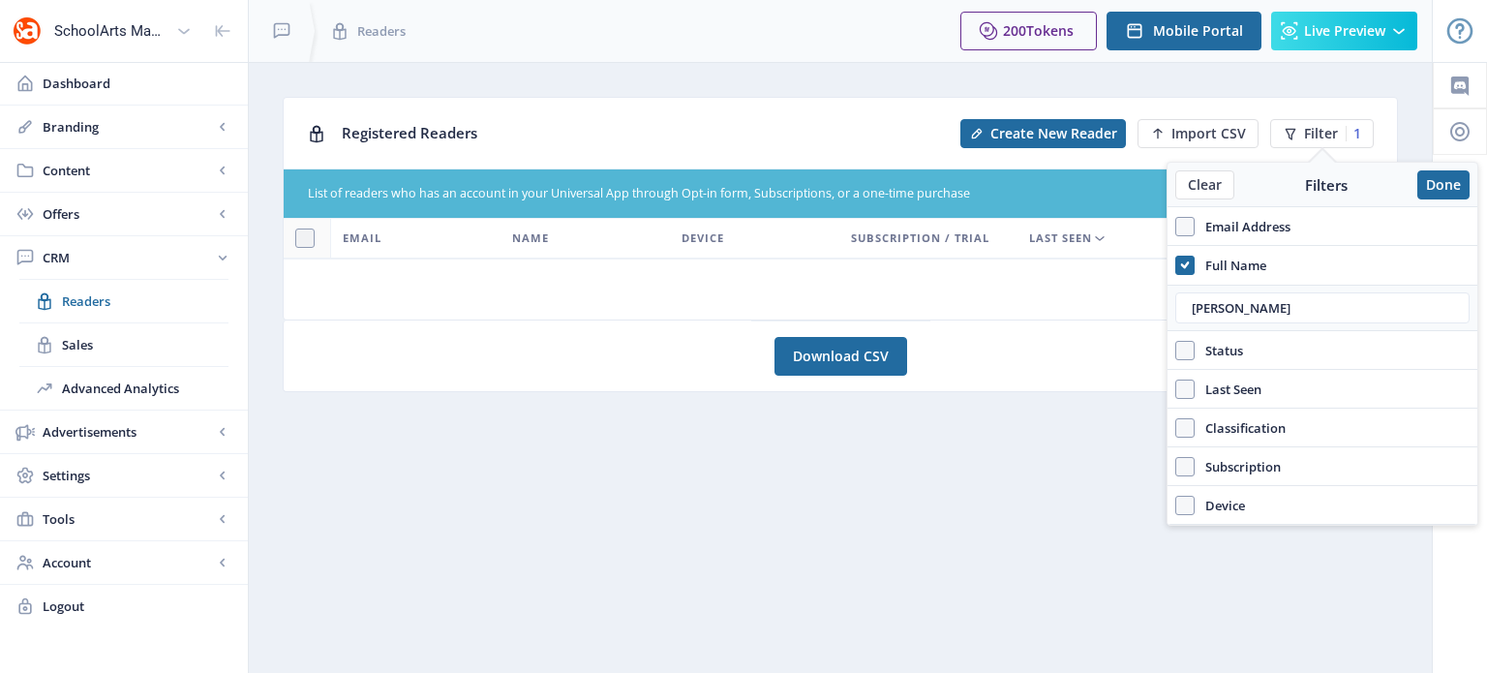
click at [1196, 221] on span "Email Address" at bounding box center [1242, 226] width 96 height 23
click at [1176, 226] on input "Email Address" at bounding box center [1175, 226] width 1 height 1
checkbox input "true"
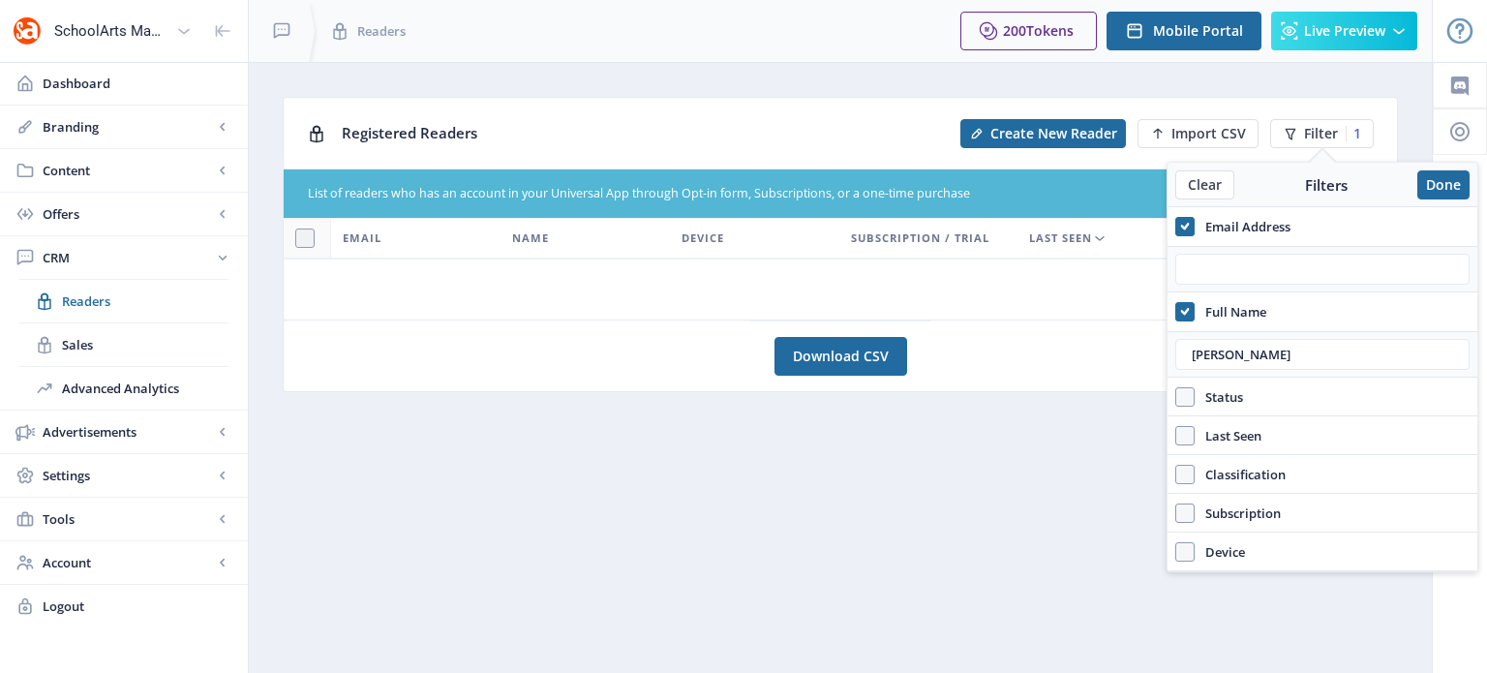
click at [1195, 301] on span "Full Name" at bounding box center [1230, 311] width 72 height 23
click at [1176, 312] on input "Full Name" at bounding box center [1175, 312] width 1 height 1
checkbox input "false"
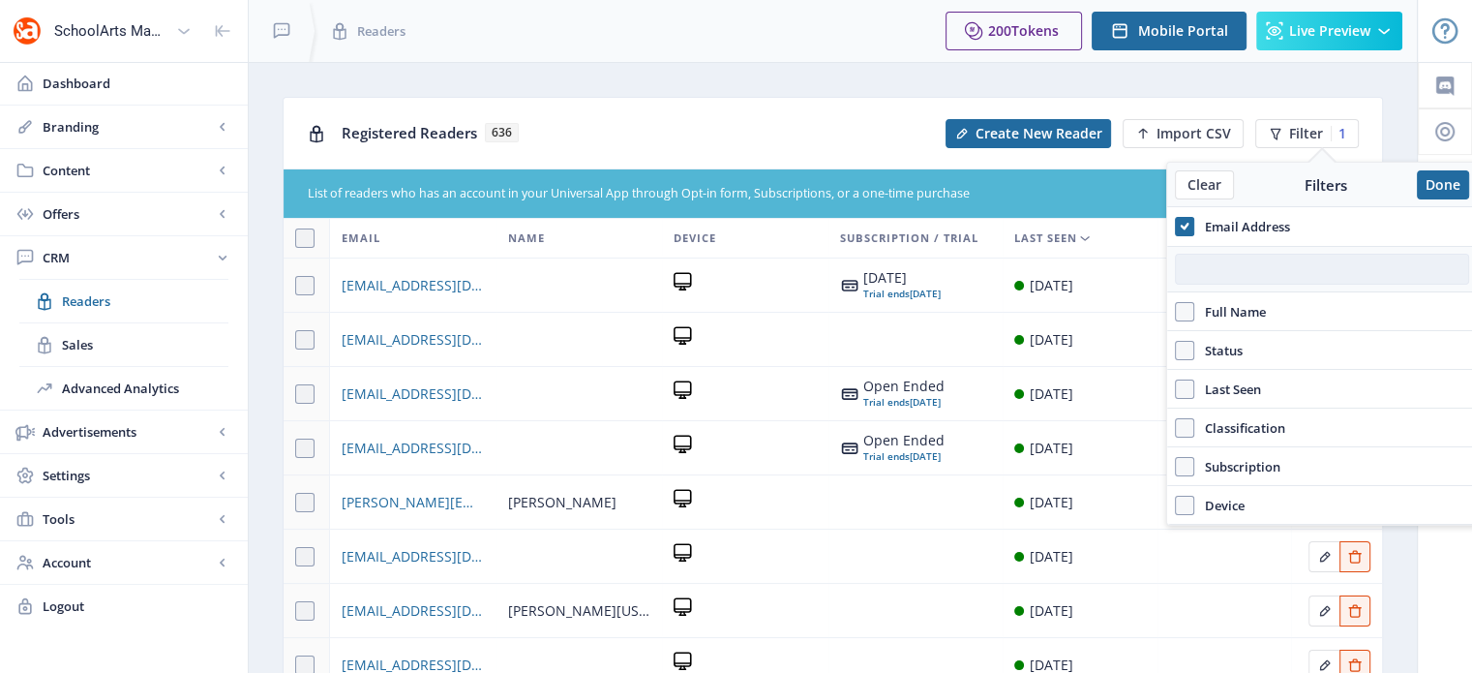
click at [1203, 277] on input "text" at bounding box center [1322, 269] width 294 height 31
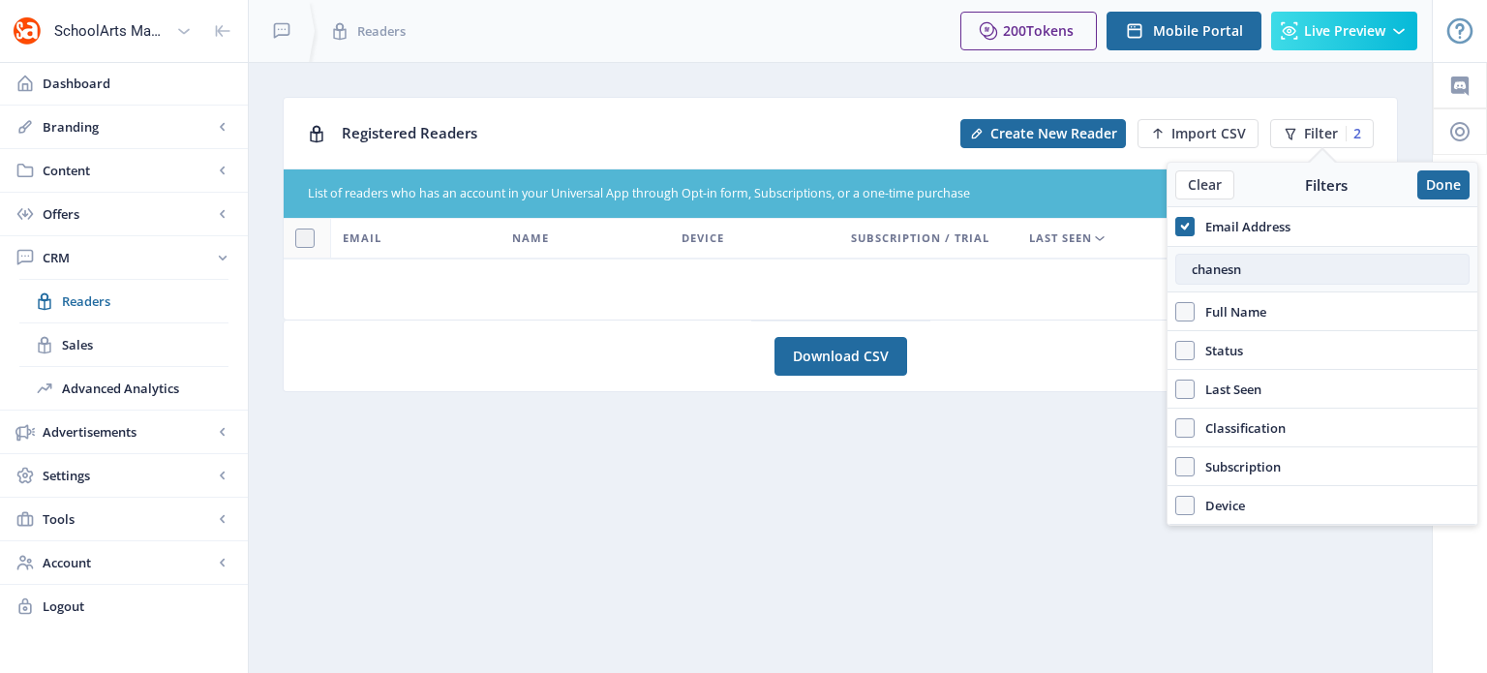
click at [1220, 271] on input "chanesn" at bounding box center [1322, 269] width 294 height 31
click at [1196, 277] on input "chansen" at bounding box center [1322, 269] width 294 height 31
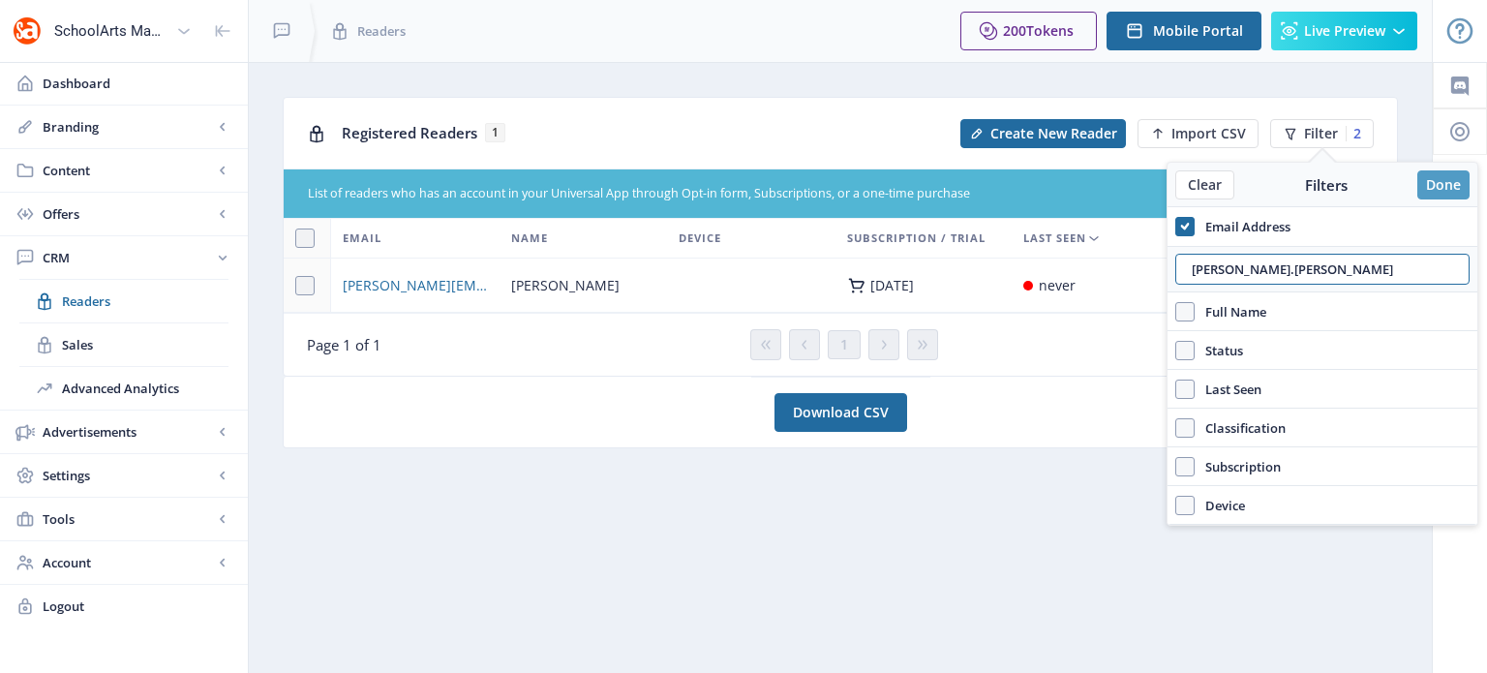
type input "[PERSON_NAME].[PERSON_NAME]"
click at [1439, 184] on button "Done" at bounding box center [1443, 184] width 52 height 29
